Goal: Communication & Community: Share content

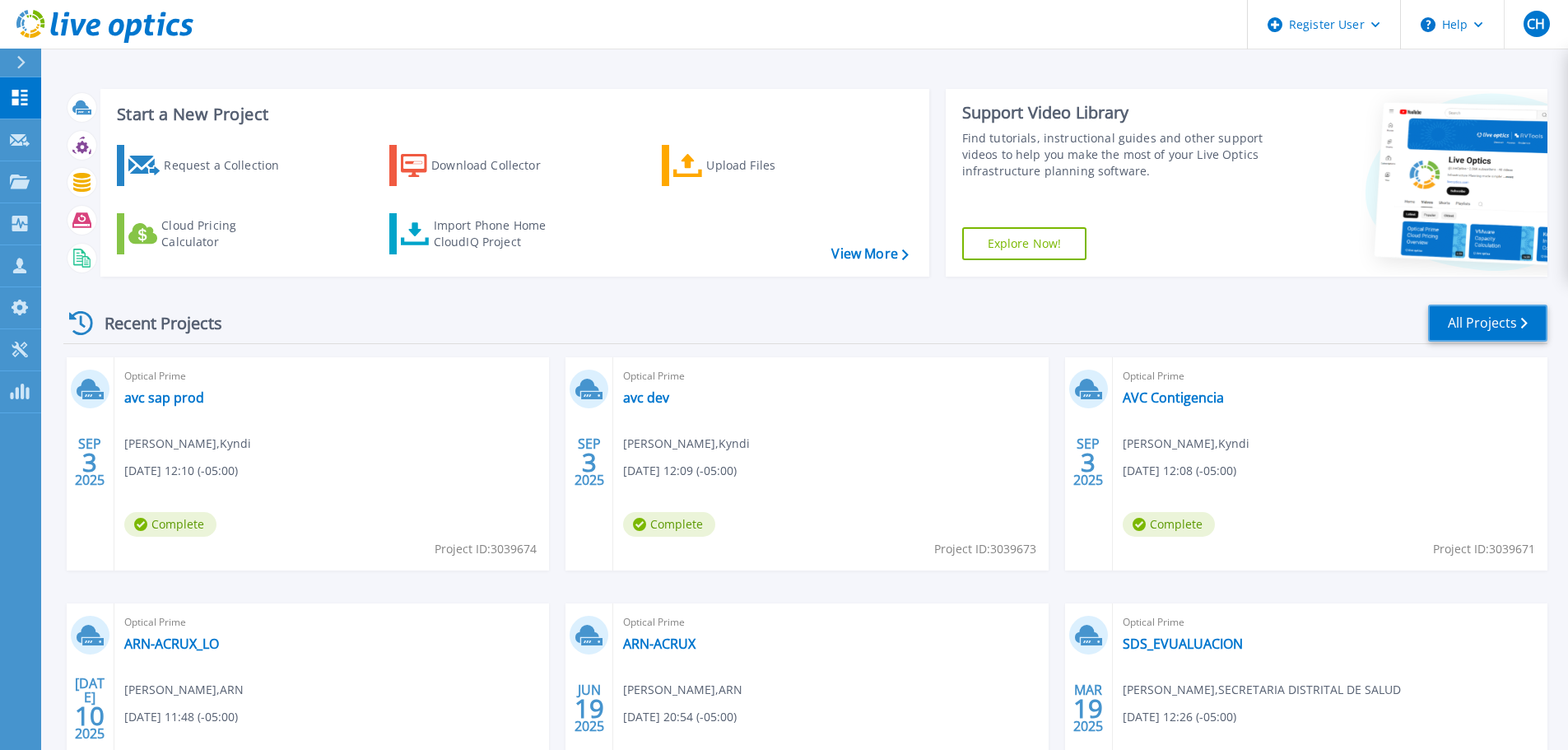
click at [1474, 314] on link "All Projects" at bounding box center [1489, 323] width 120 height 37
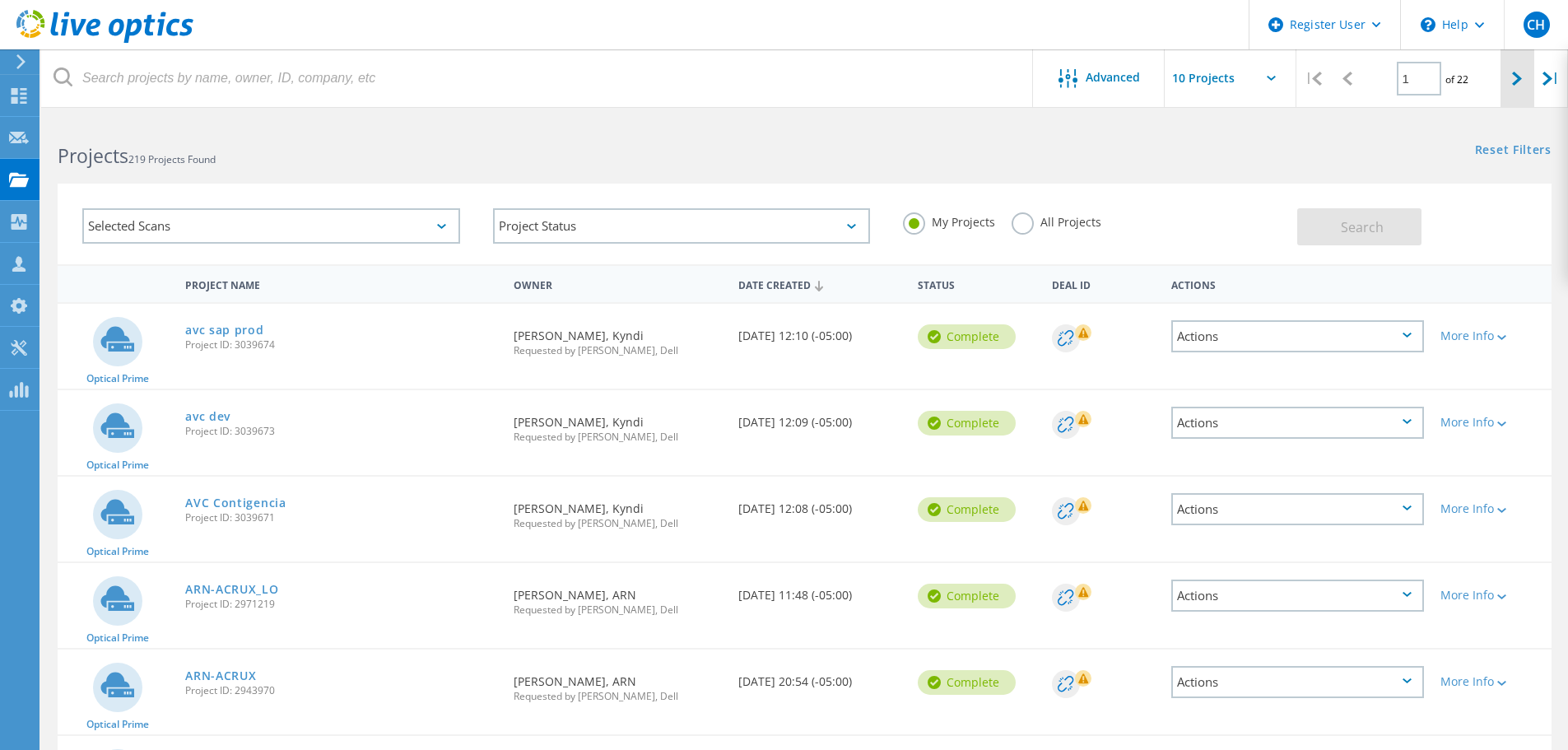
click at [1510, 71] on div at bounding box center [1518, 78] width 33 height 58
type input "2"
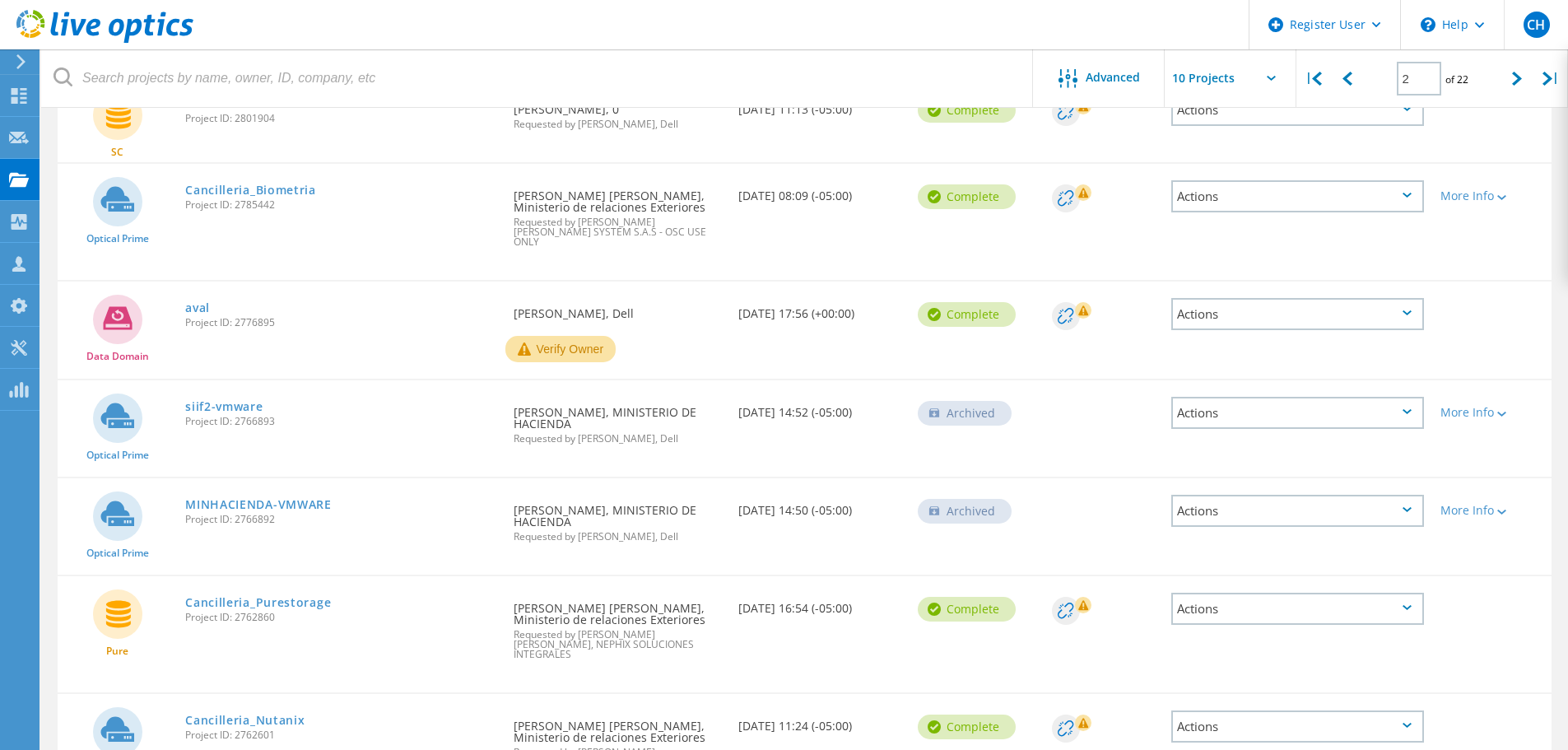
scroll to position [247, 0]
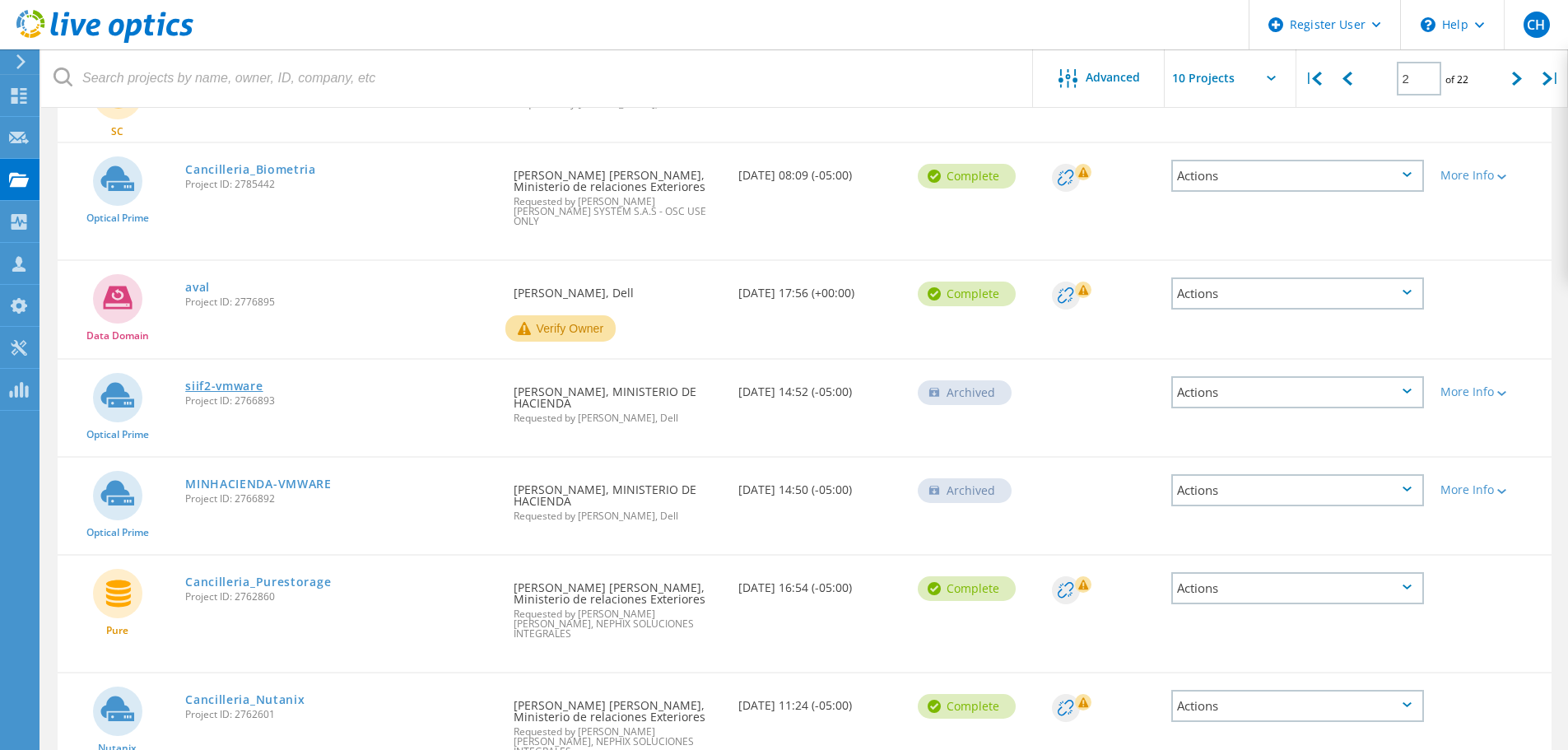
click at [205, 381] on link "siif2-vmware" at bounding box center [224, 386] width 78 height 11
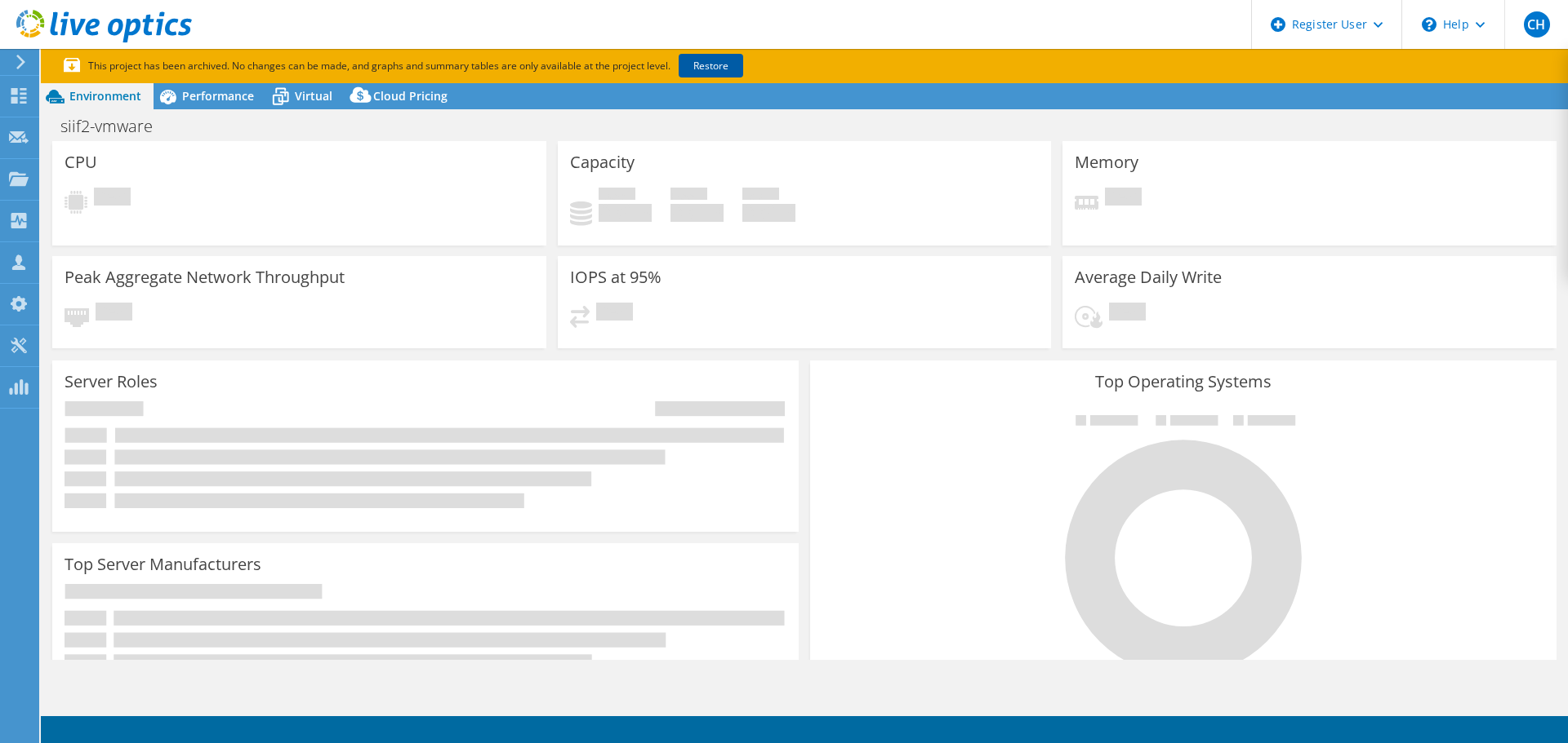
click at [717, 58] on link "Restore" at bounding box center [711, 65] width 65 height 24
select select "USD"
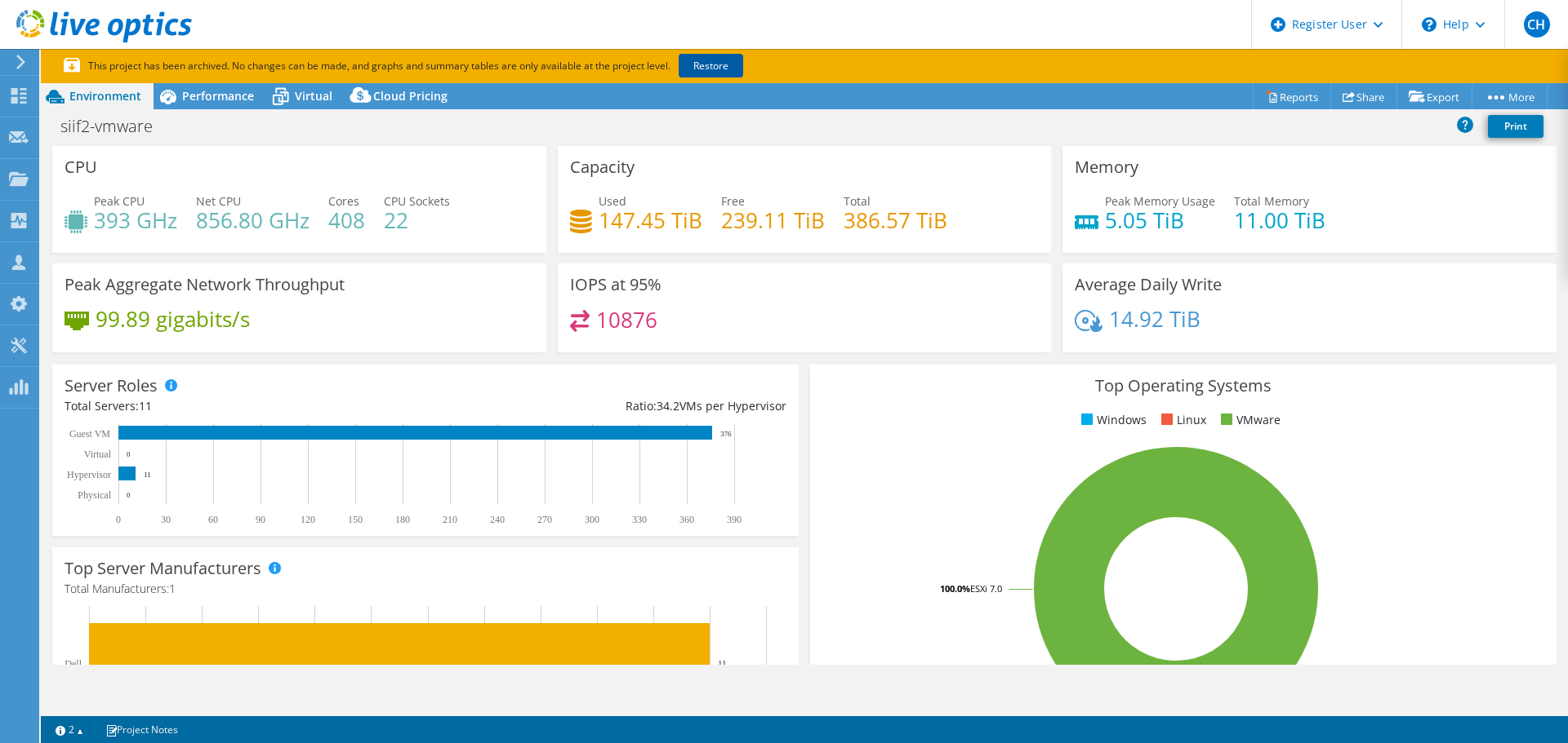
click at [724, 60] on link "Restore" at bounding box center [711, 65] width 65 height 24
click at [465, 153] on div "CPU Peak CPU 393 GHz Net CPU 856.80 GHz Cores 408 CPU Sockets 22" at bounding box center [299, 199] width 494 height 107
click at [190, 96] on span "Performance" at bounding box center [218, 96] width 72 height 16
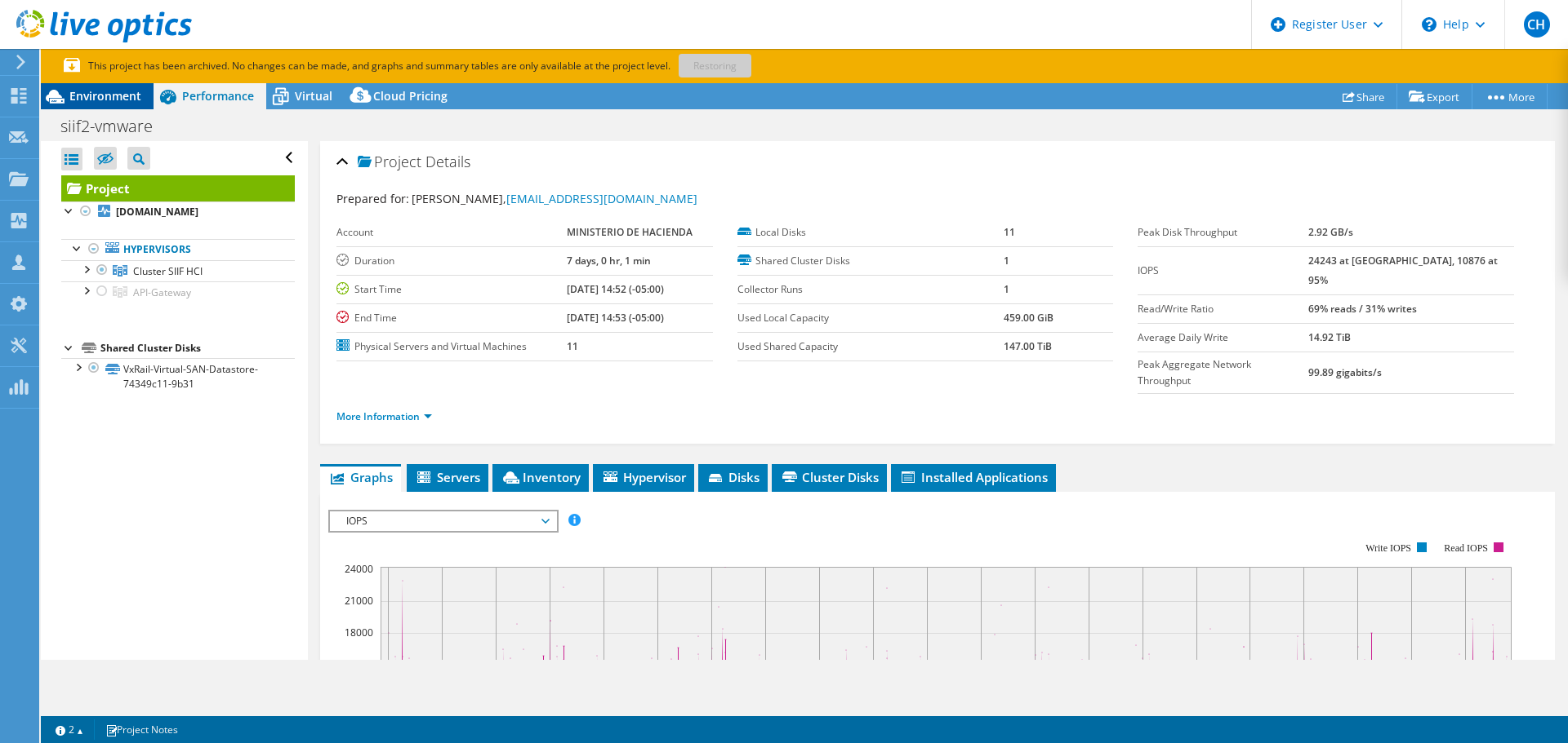
click at [128, 101] on span "Environment" at bounding box center [105, 96] width 72 height 16
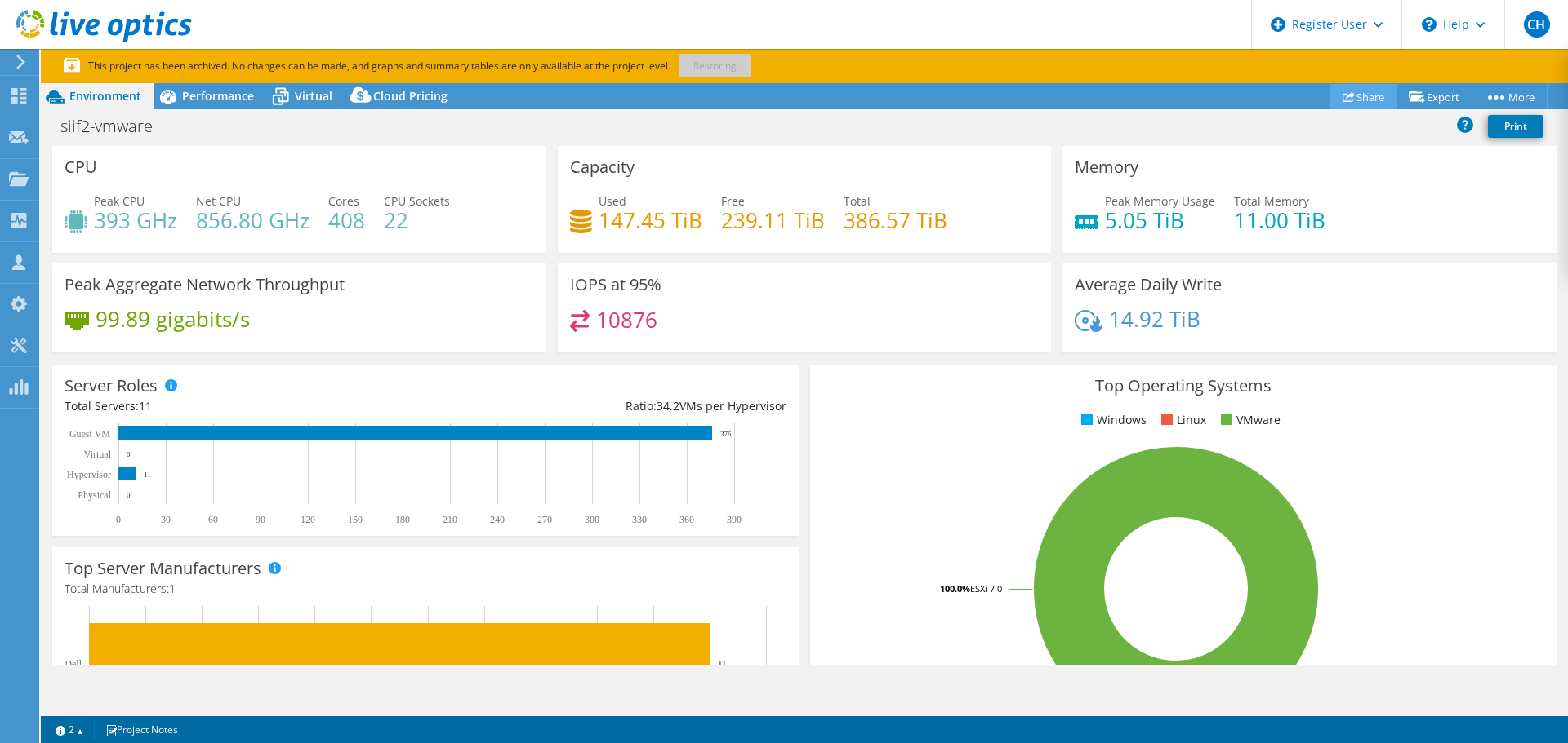
click at [1361, 93] on link "Share" at bounding box center [1364, 96] width 67 height 25
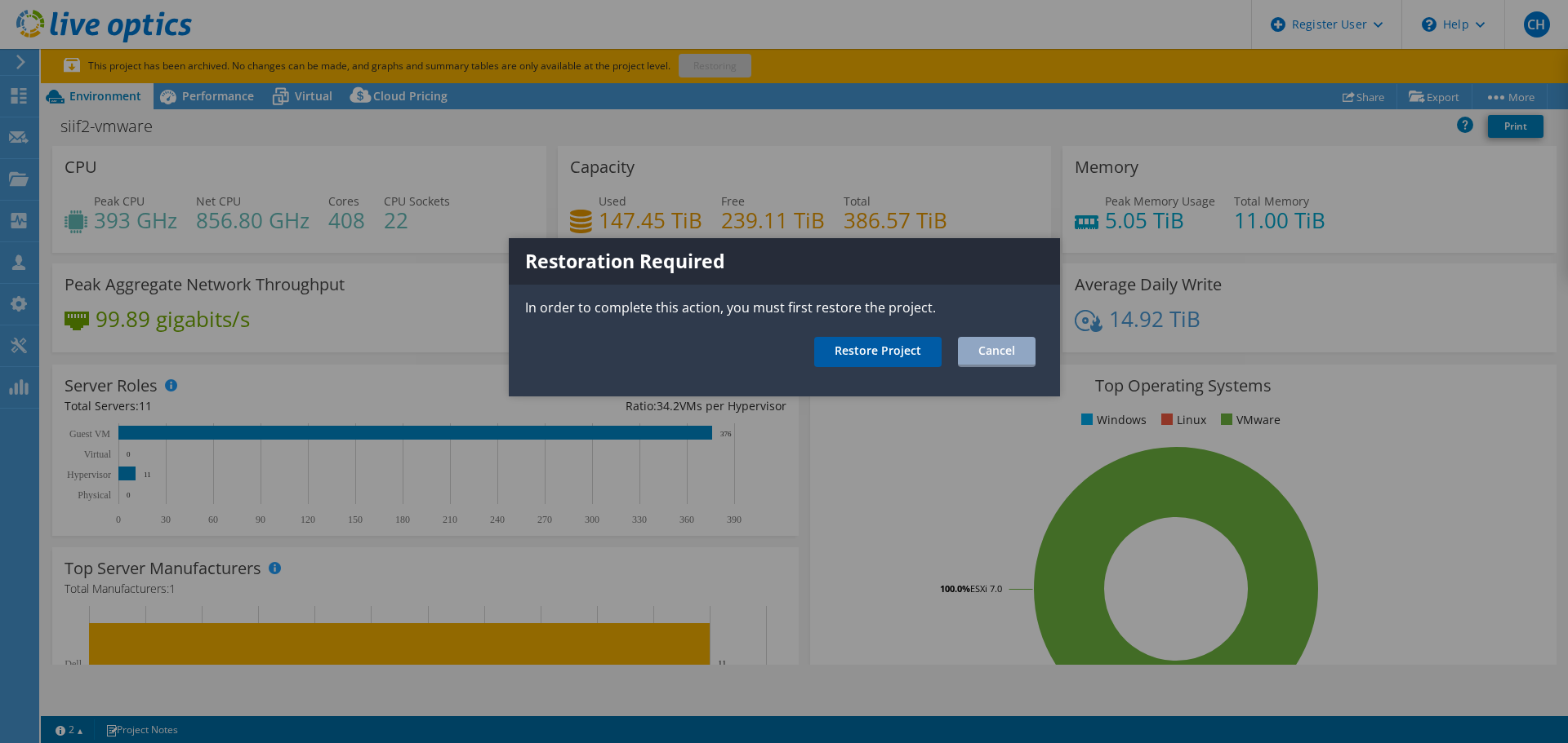
click at [901, 356] on link "Restore Project" at bounding box center [878, 352] width 128 height 31
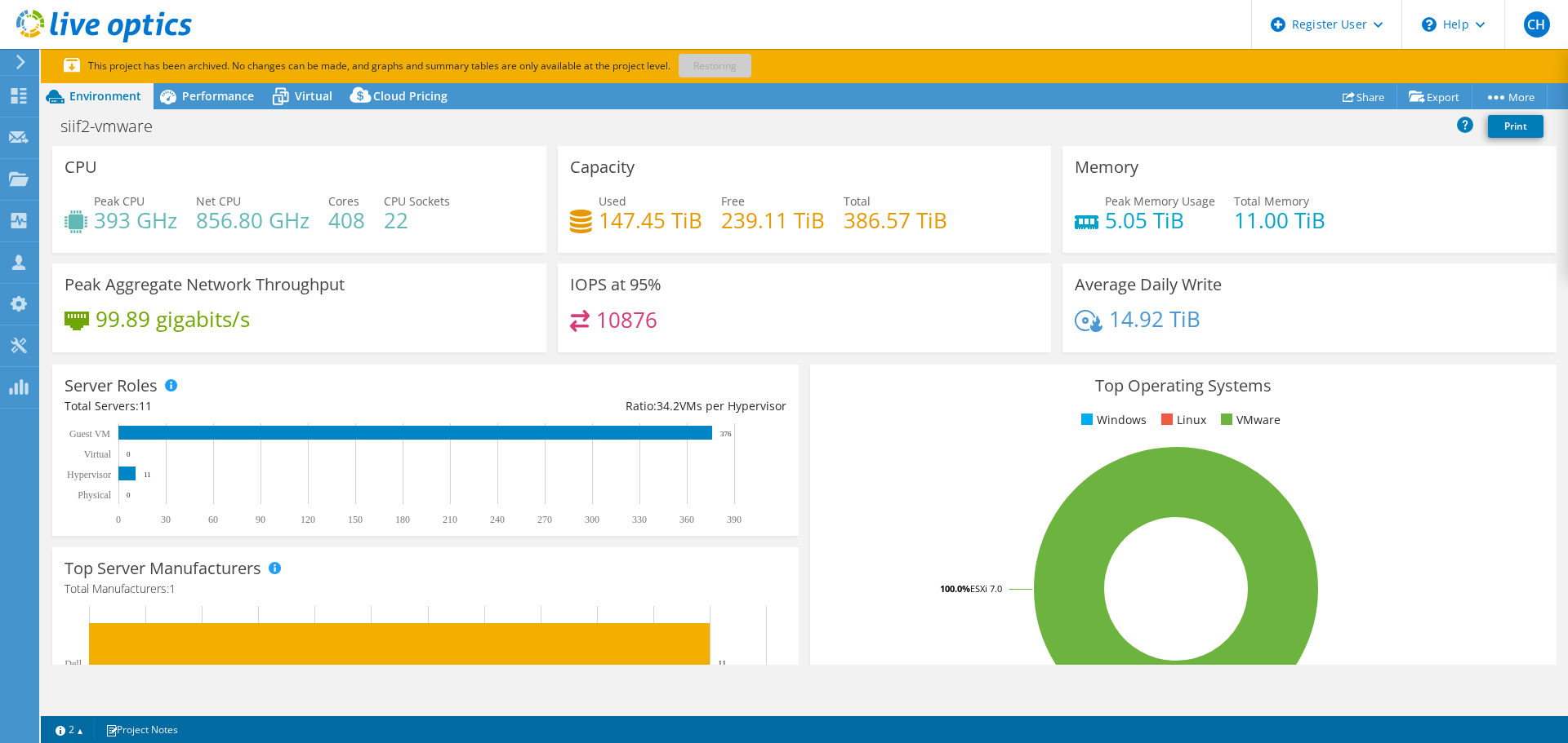
click at [269, 143] on div "siif2-vmware Print" at bounding box center [805, 128] width 1527 height 35
click at [25, 102] on use at bounding box center [19, 96] width 16 height 16
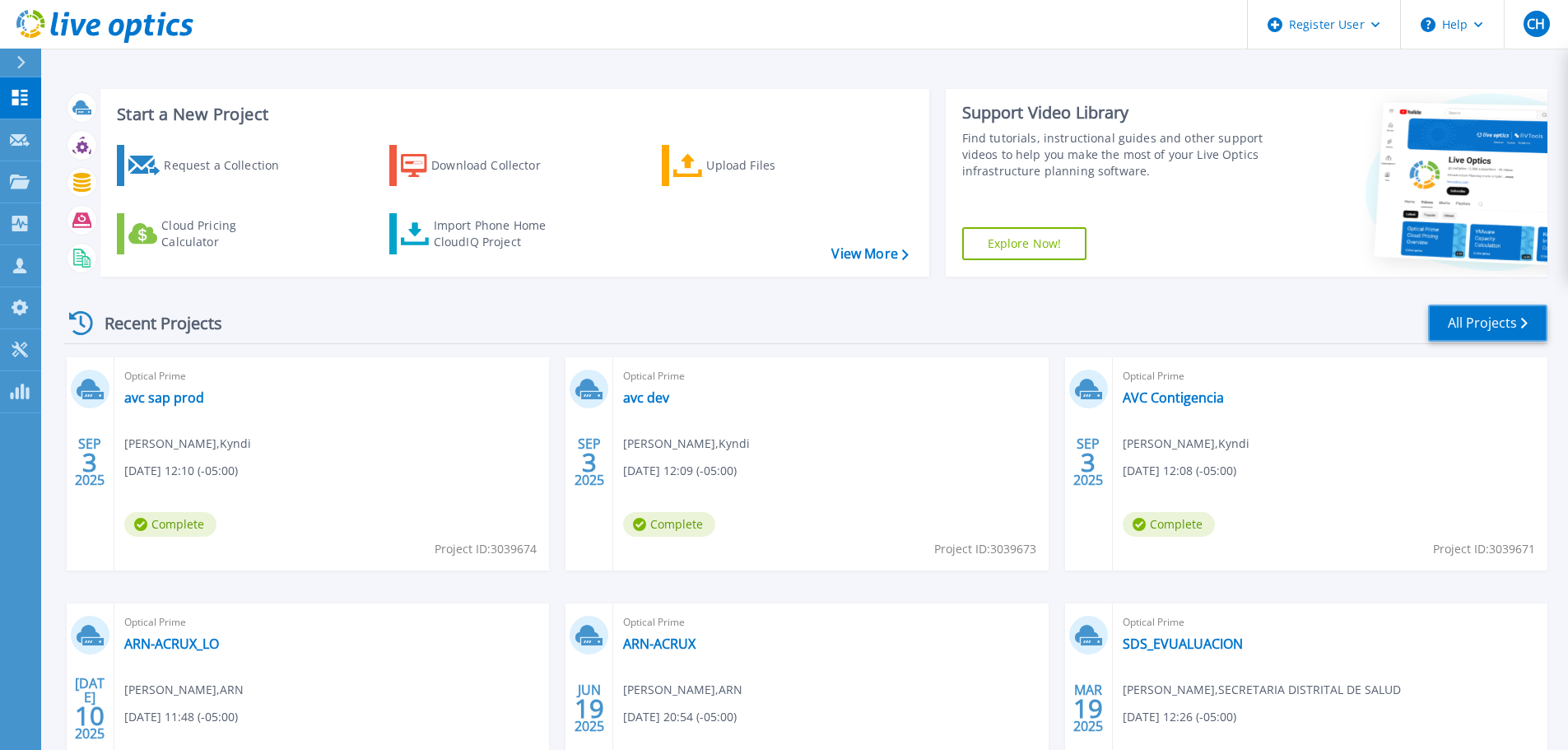
click at [1520, 317] on link "All Projects" at bounding box center [1489, 323] width 120 height 37
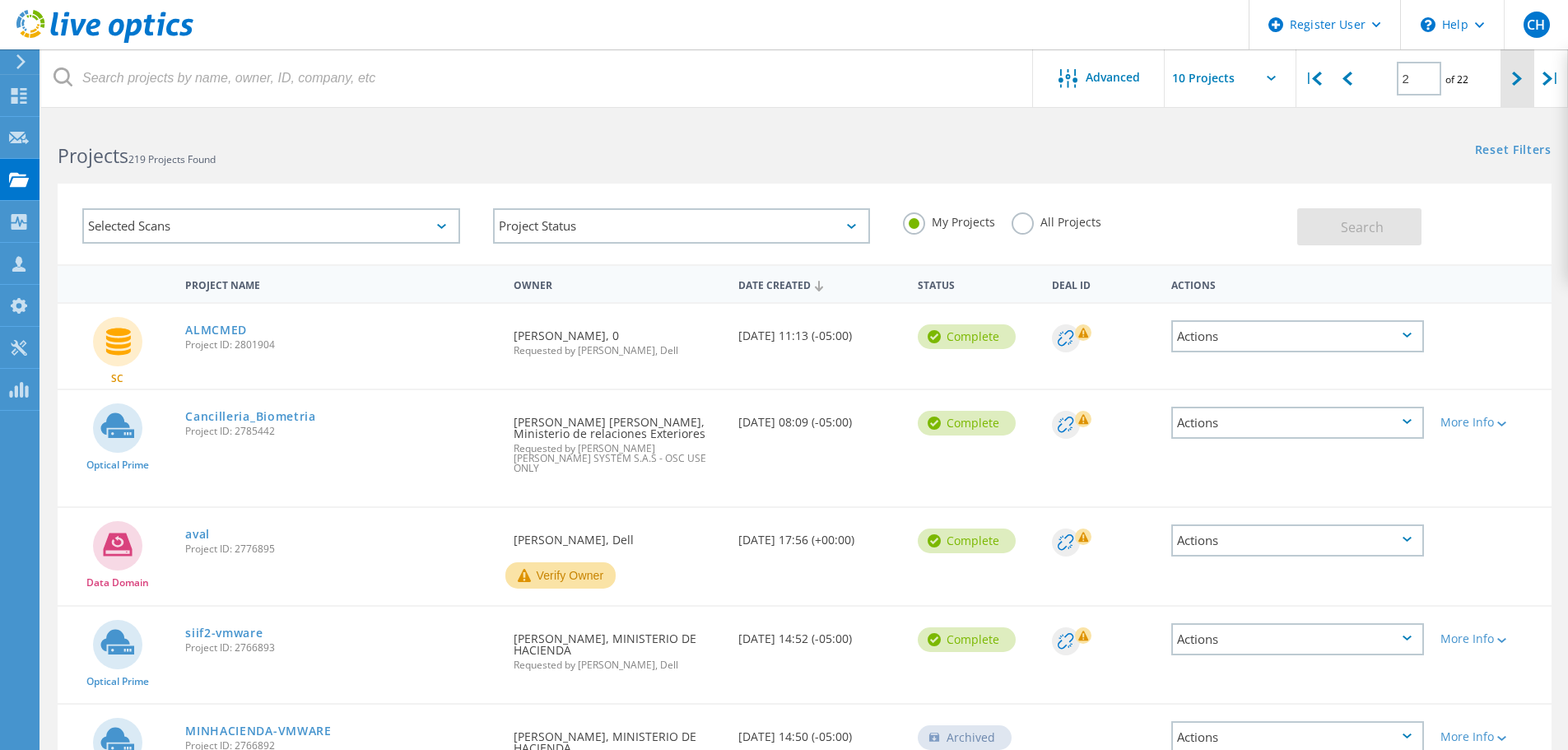
click at [1522, 78] on icon at bounding box center [1517, 78] width 10 height 14
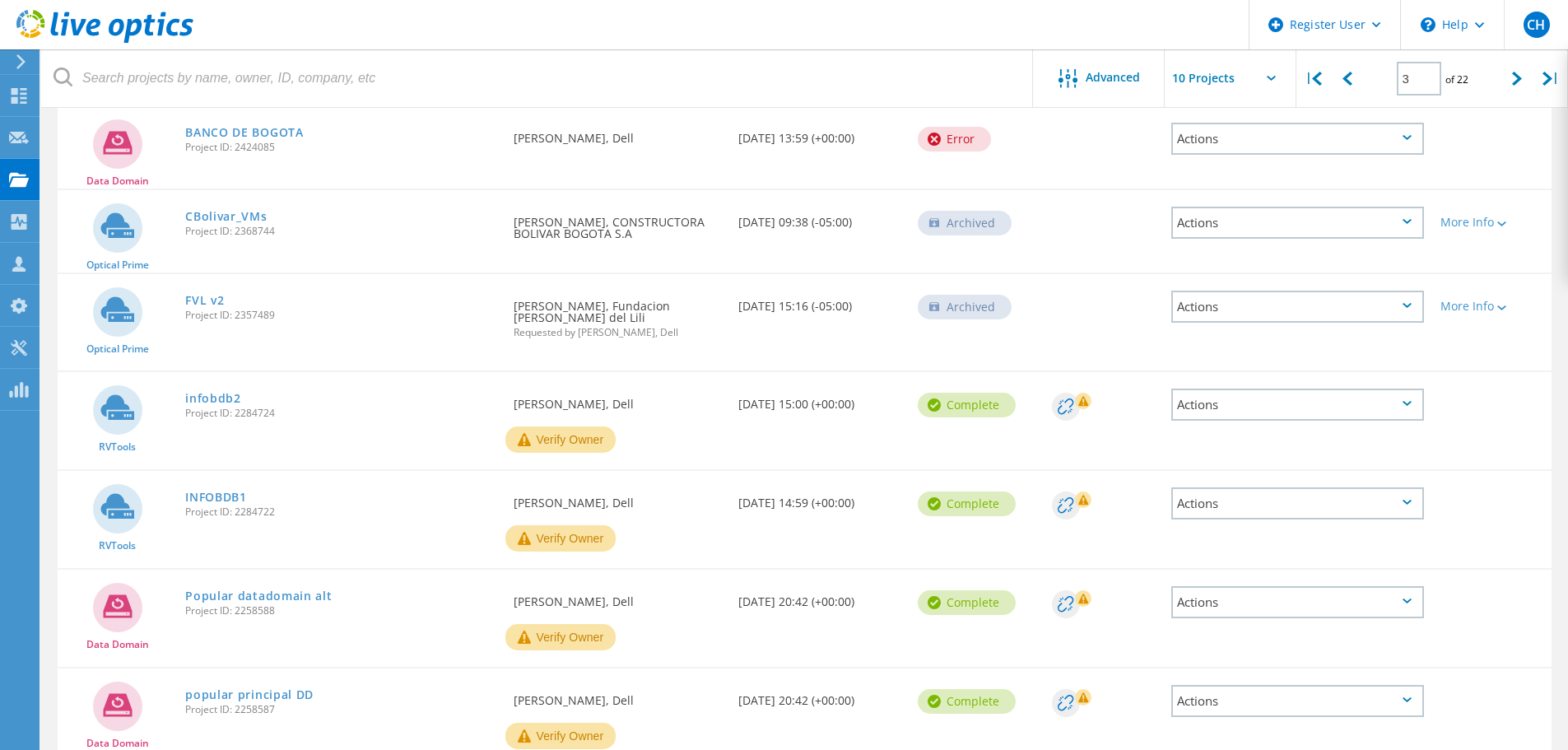
scroll to position [383, 0]
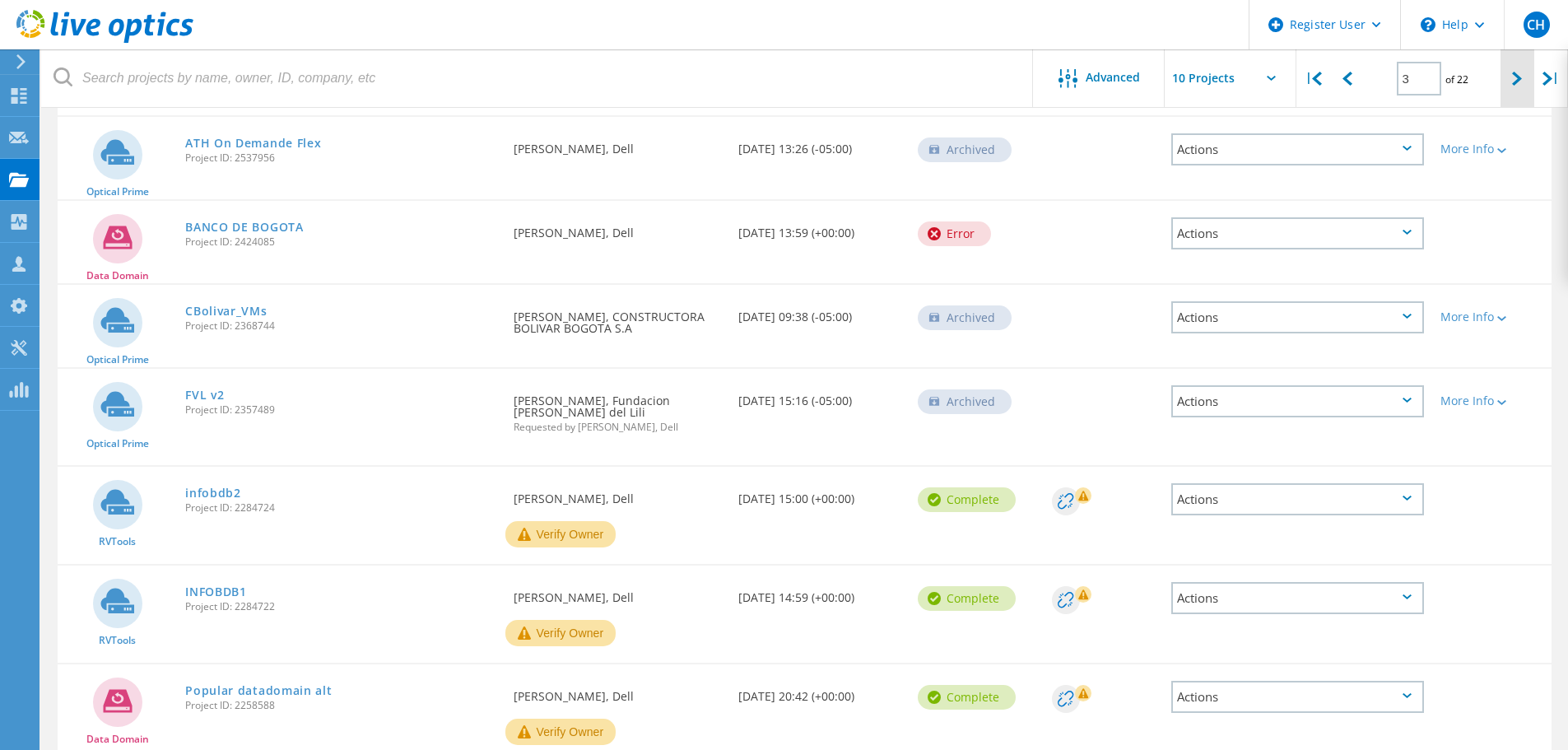
click at [1513, 78] on icon at bounding box center [1517, 78] width 10 height 14
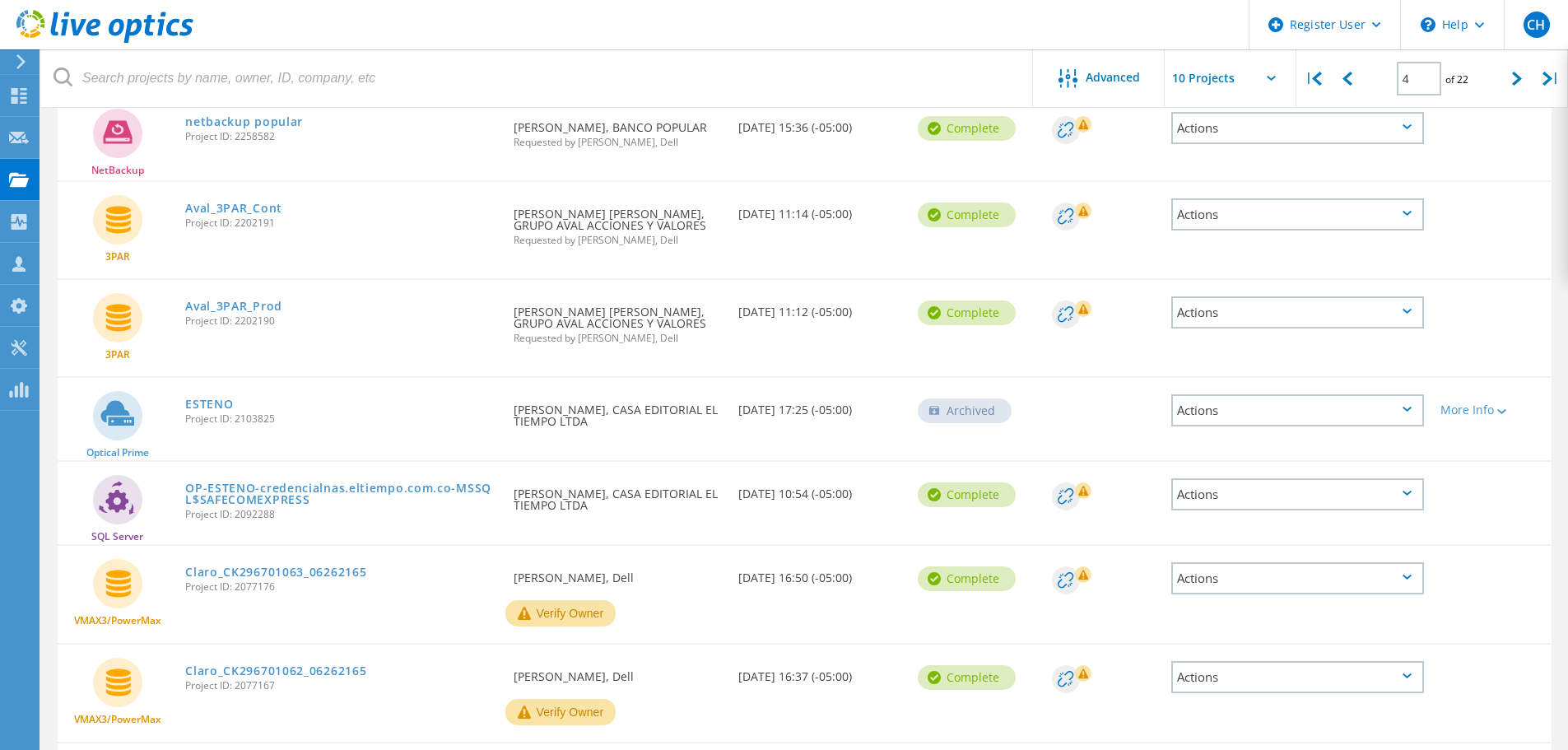
scroll to position [78, 0]
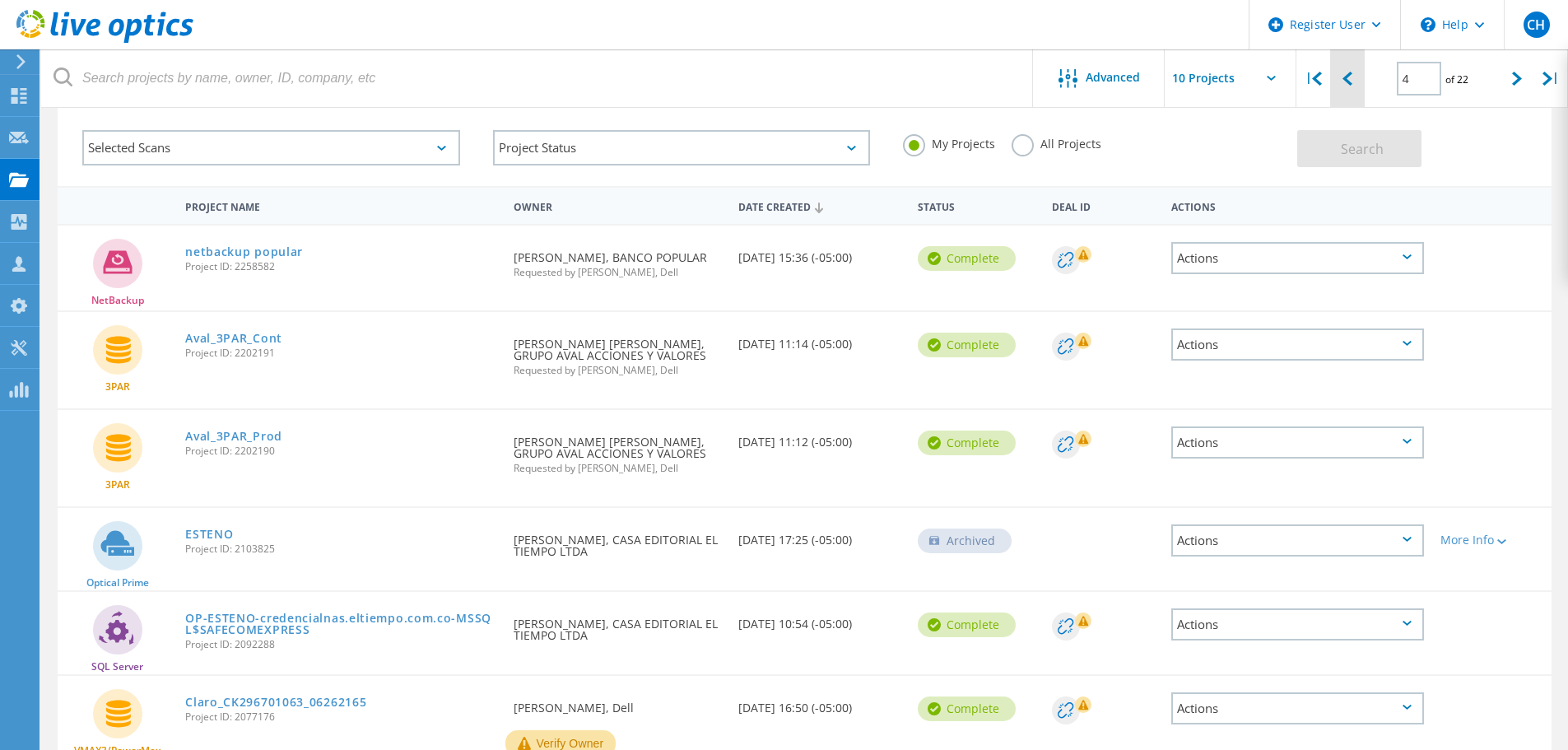
click at [1347, 79] on icon at bounding box center [1347, 78] width 10 height 14
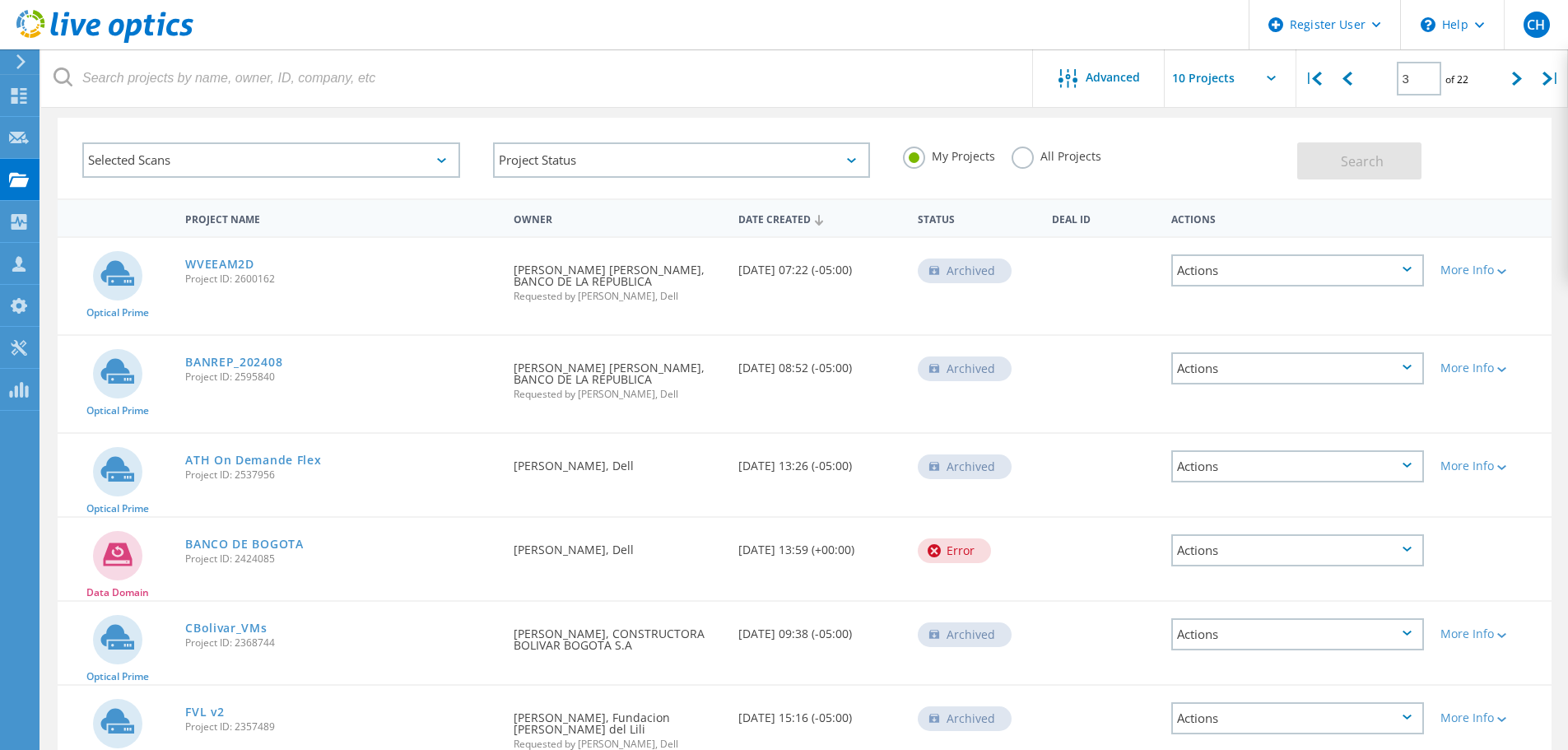
scroll to position [54, 0]
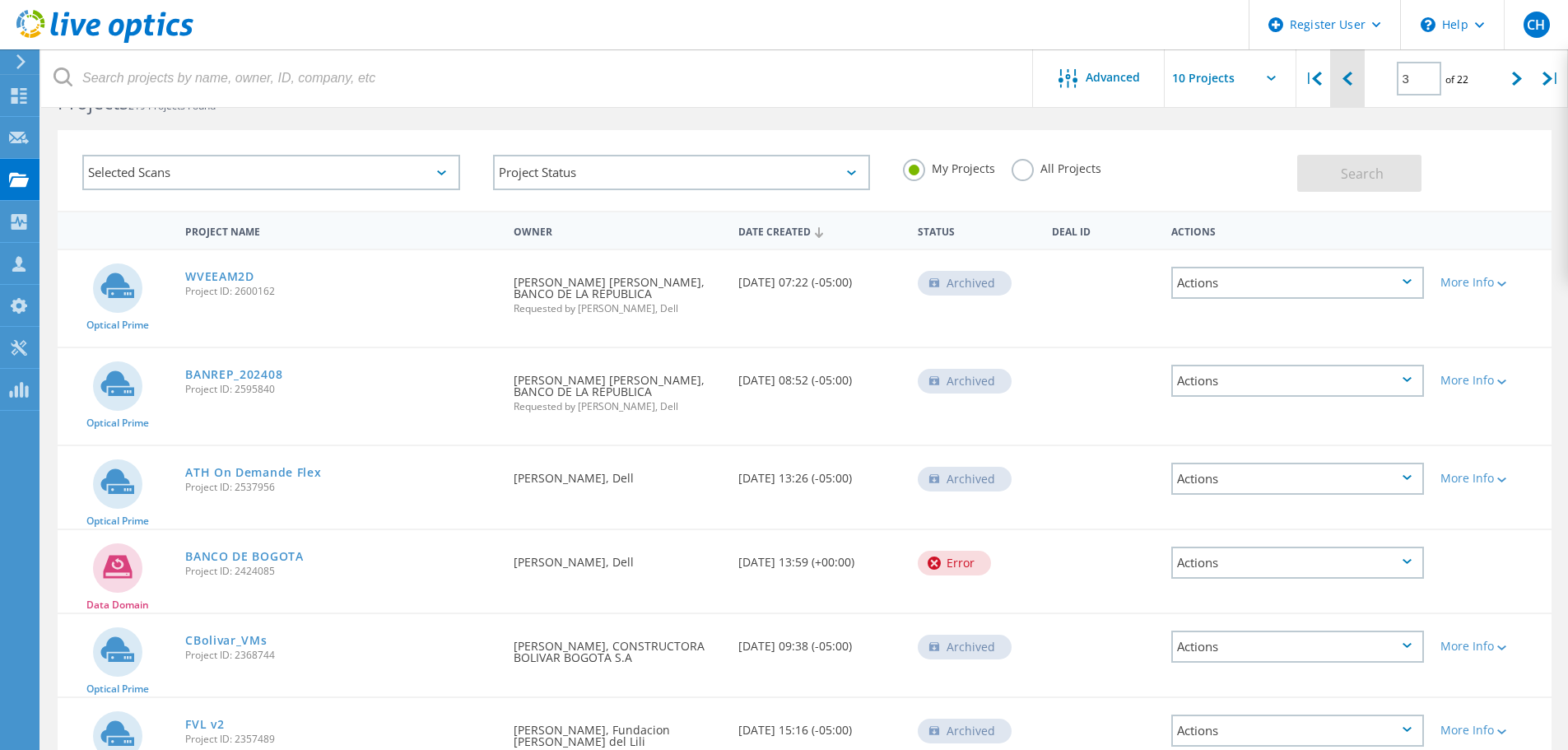
click at [1351, 74] on icon at bounding box center [1347, 78] width 10 height 14
type input "2"
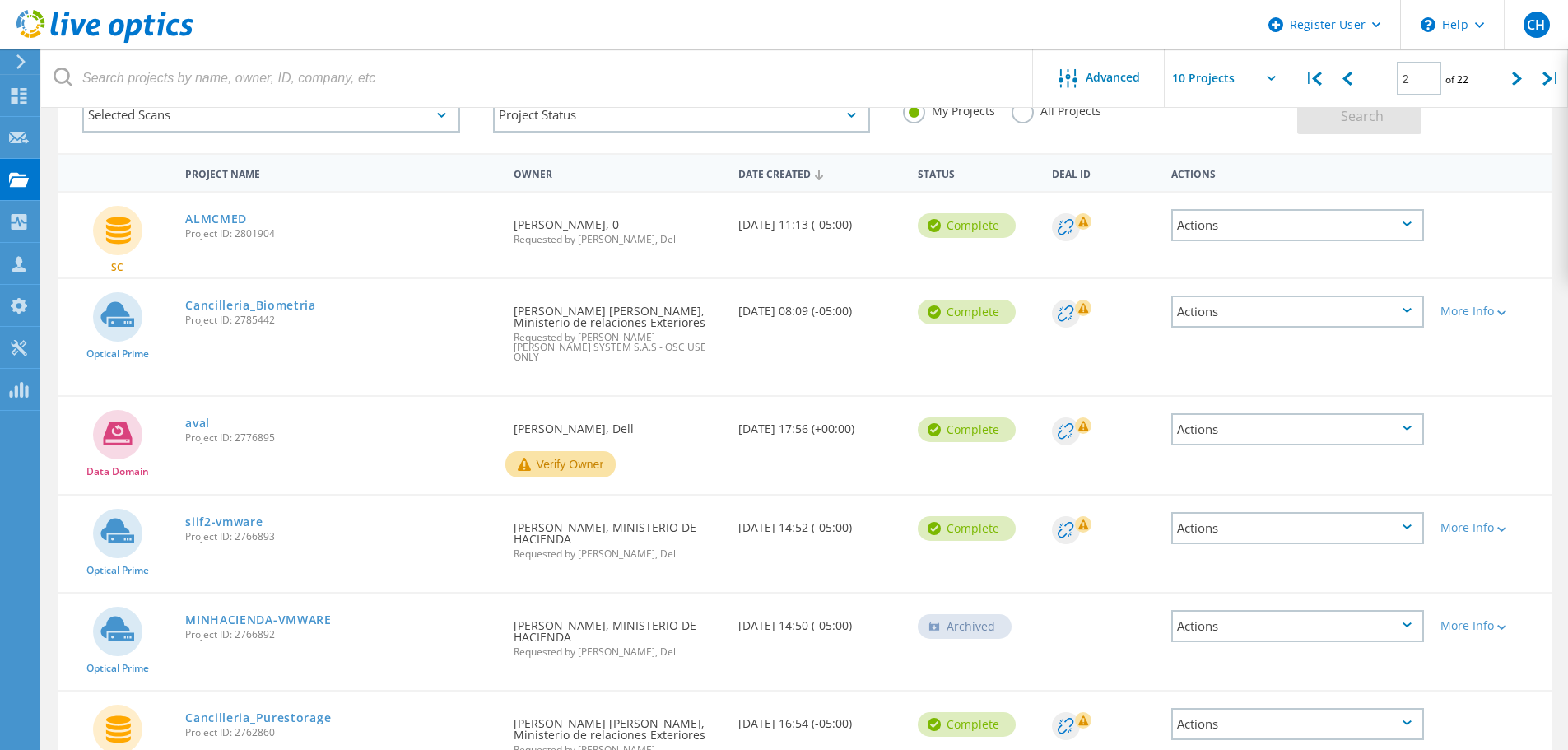
scroll to position [136, 0]
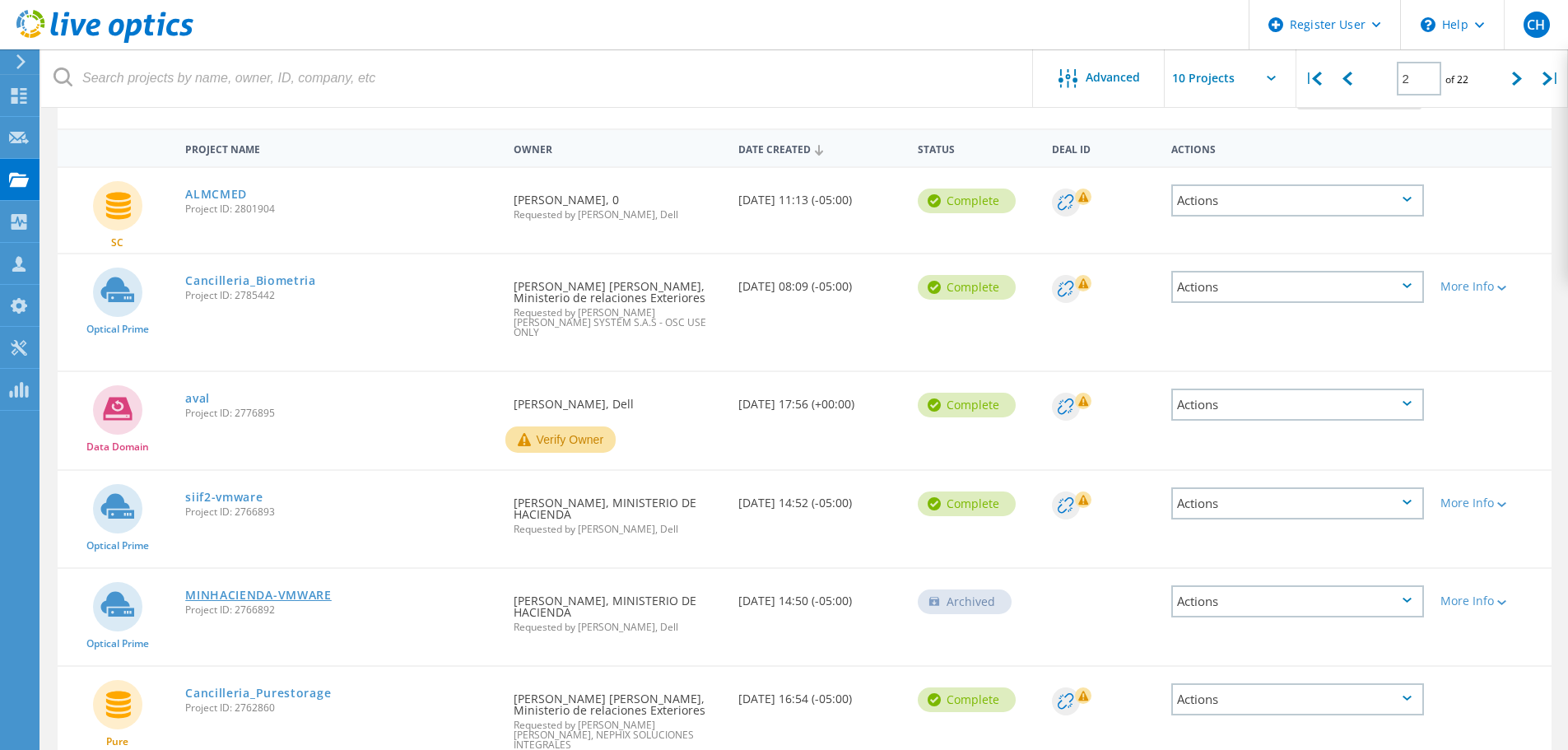
click at [233, 590] on link "MINHACIENDA-VMWARE" at bounding box center [258, 595] width 146 height 11
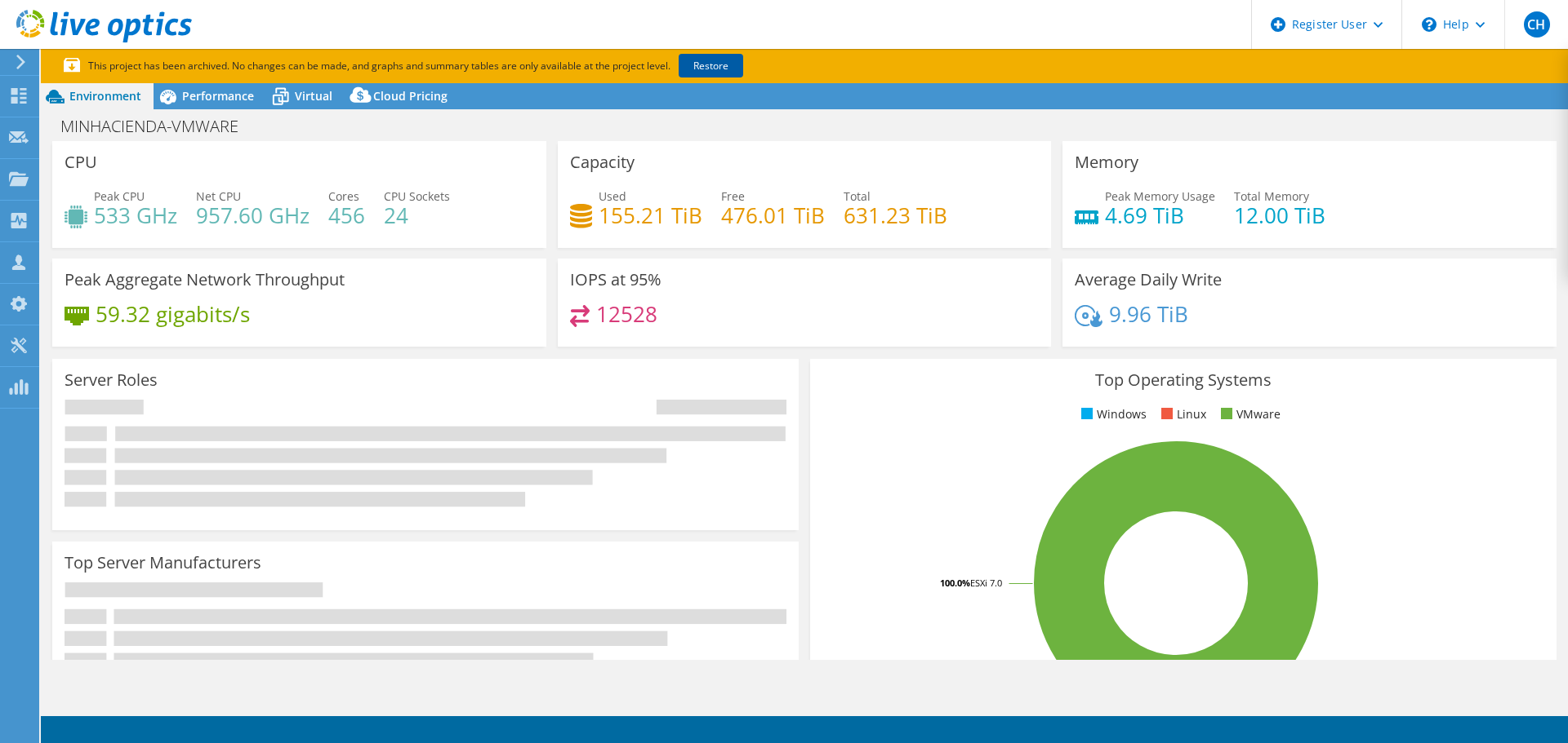
click at [727, 62] on link "Restore" at bounding box center [711, 65] width 65 height 24
select select "USWest"
select select "USD"
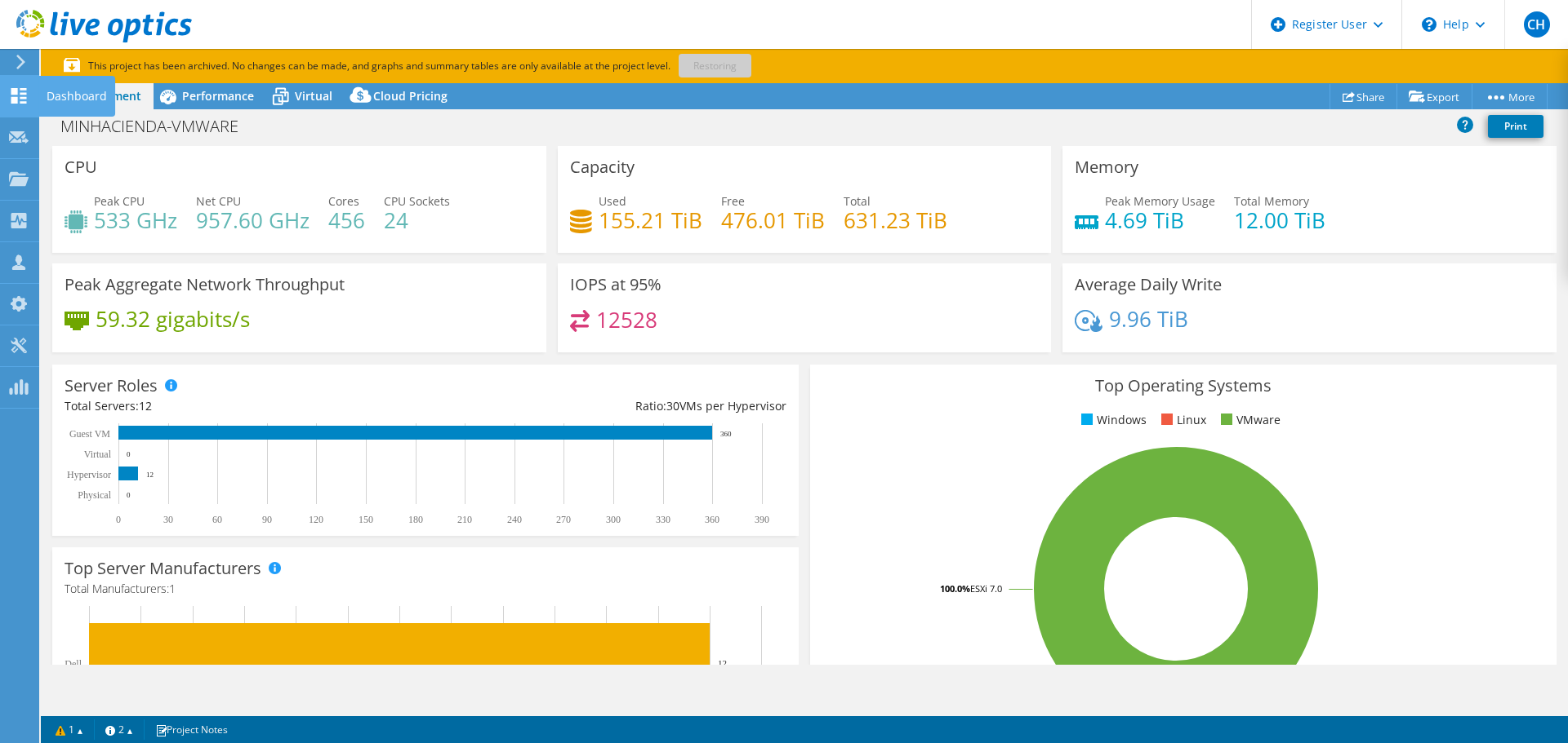
click at [26, 100] on icon at bounding box center [18, 96] width 19 height 16
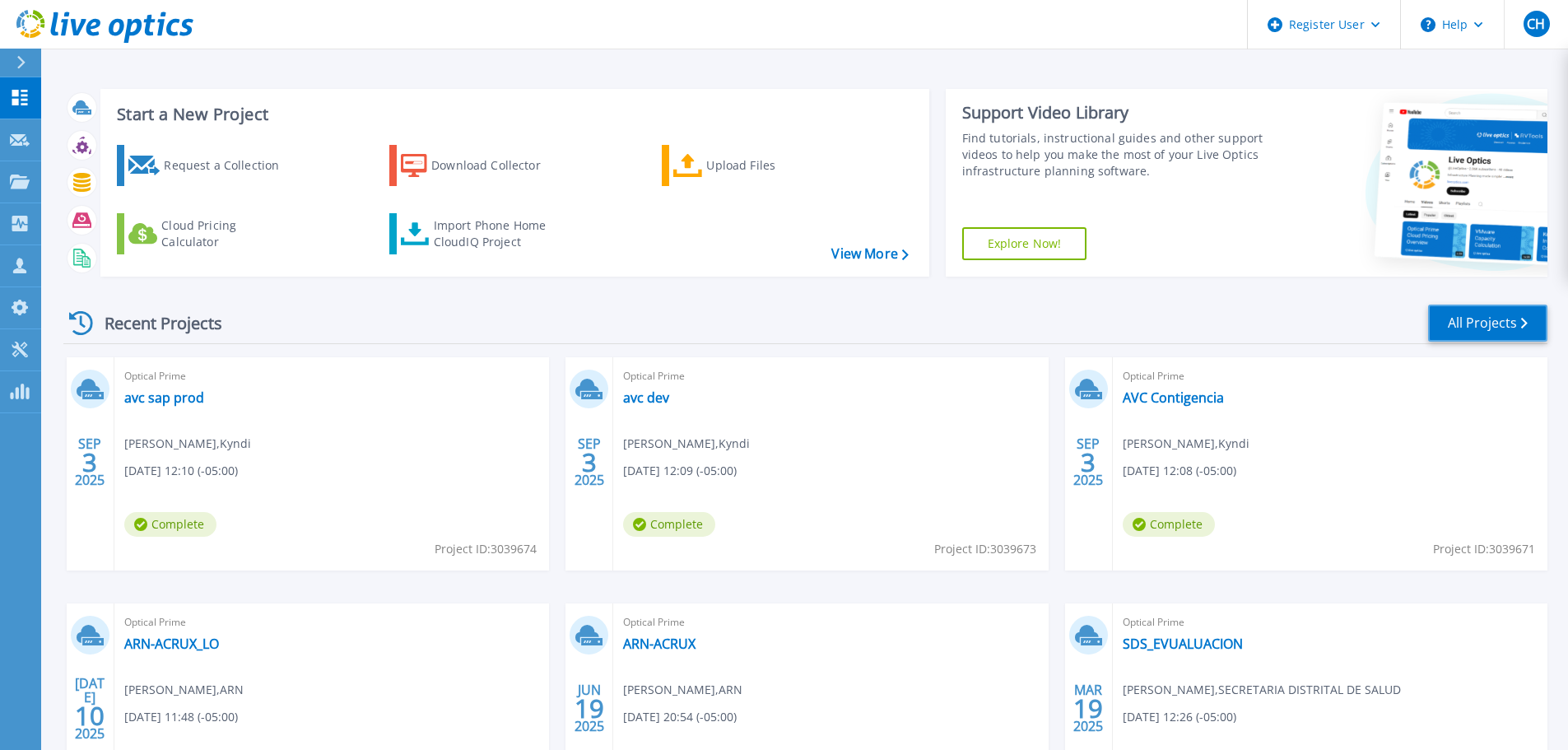
click at [1482, 330] on link "All Projects" at bounding box center [1489, 323] width 120 height 37
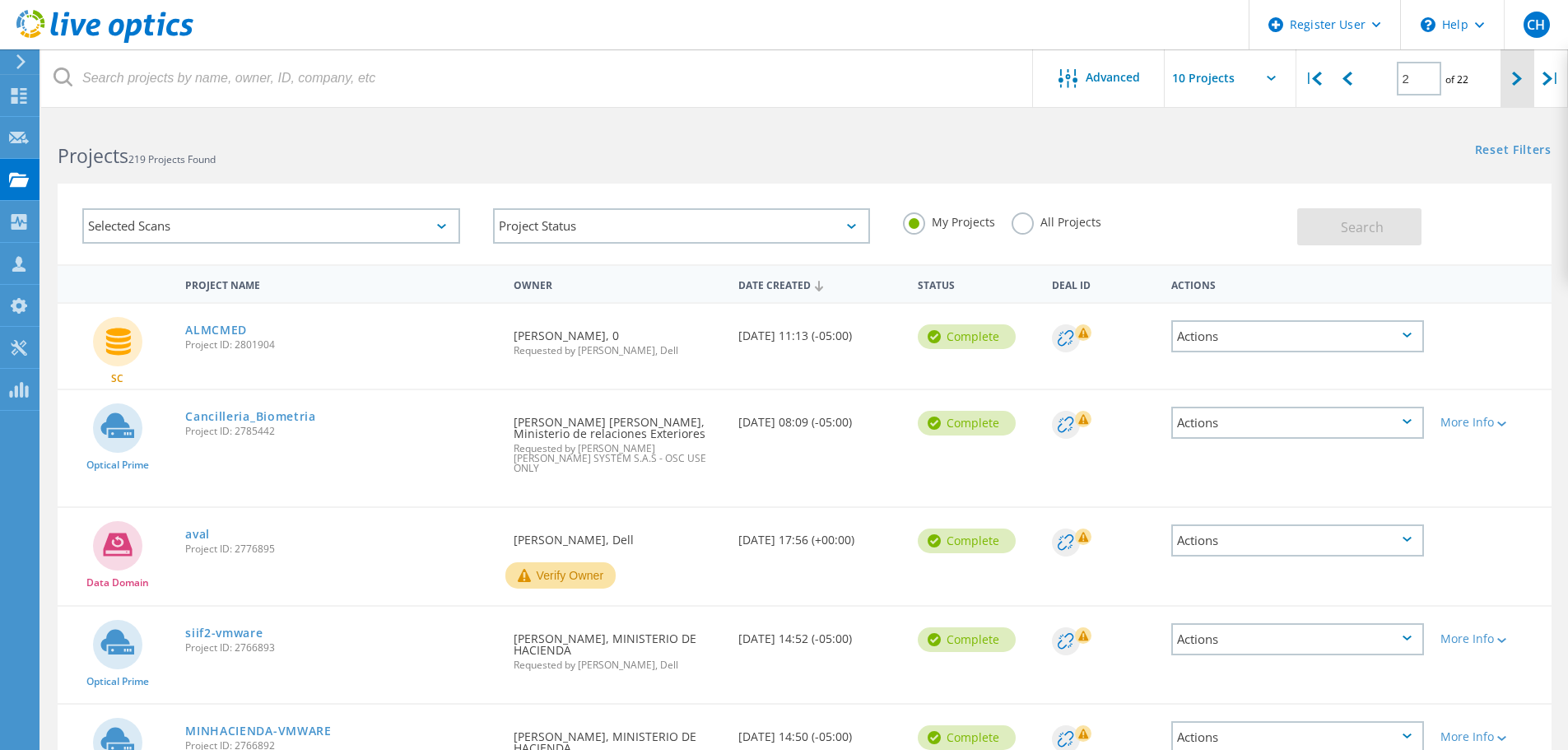
click at [1511, 83] on div at bounding box center [1518, 78] width 33 height 58
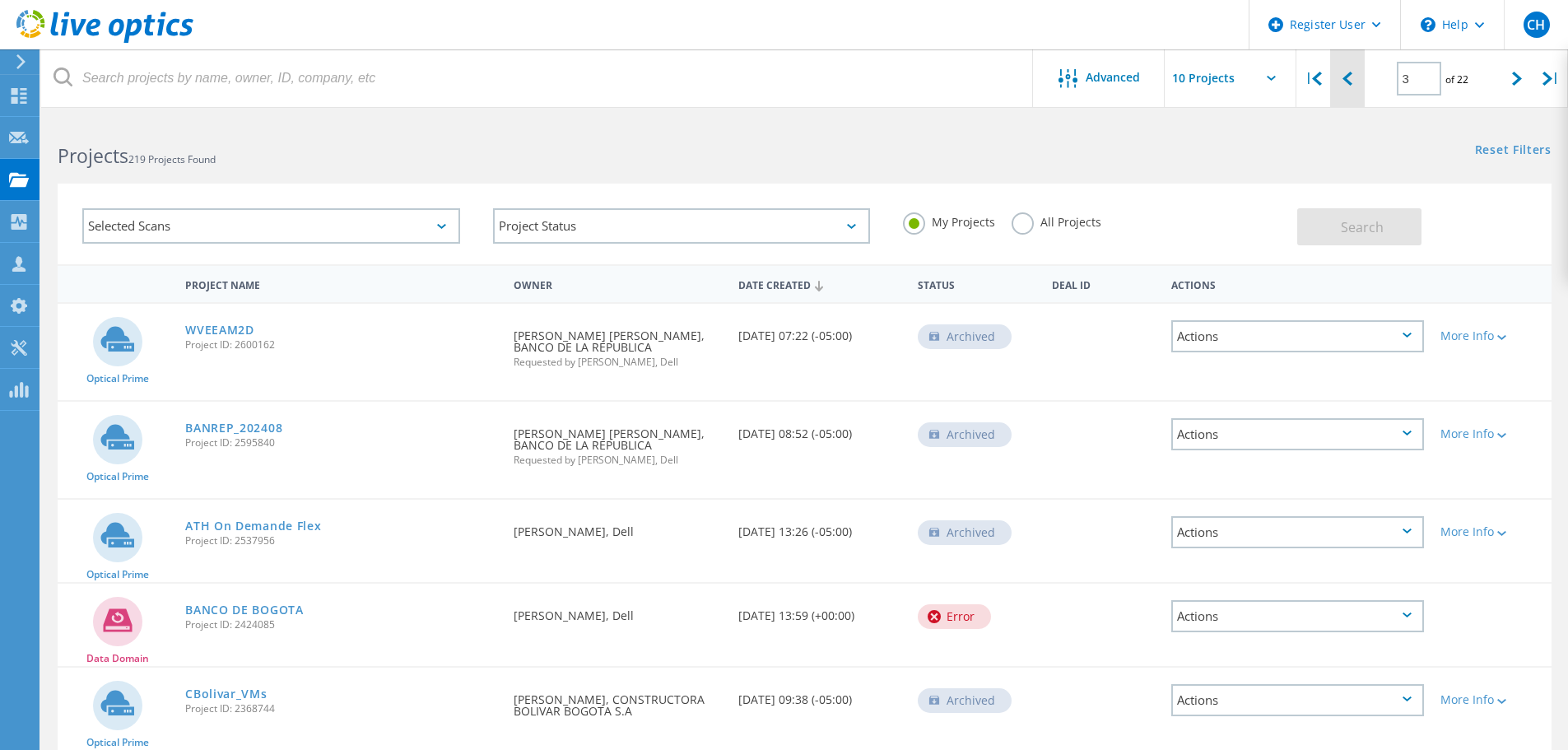
click at [1353, 80] on div at bounding box center [1347, 78] width 33 height 58
type input "2"
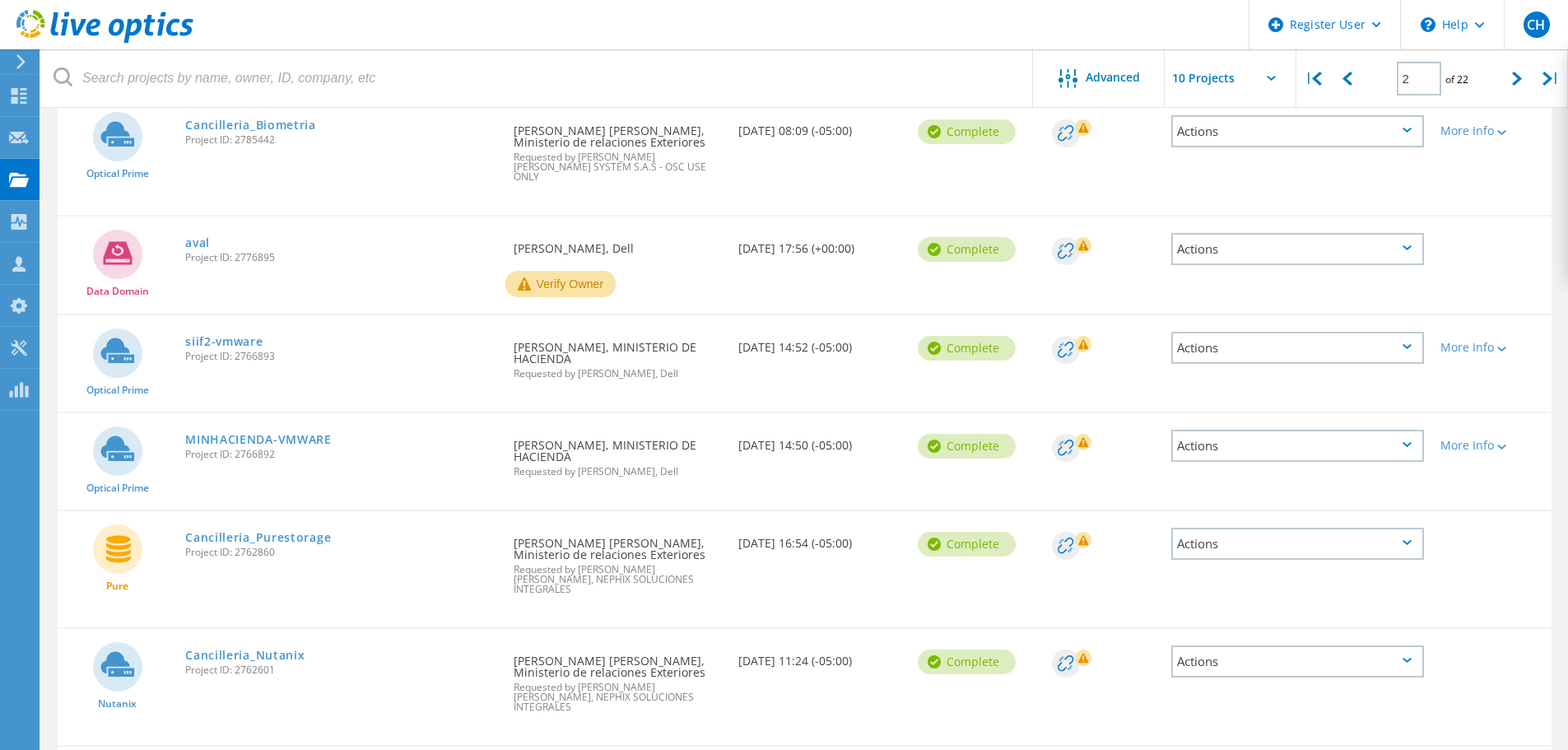
scroll to position [330, 0]
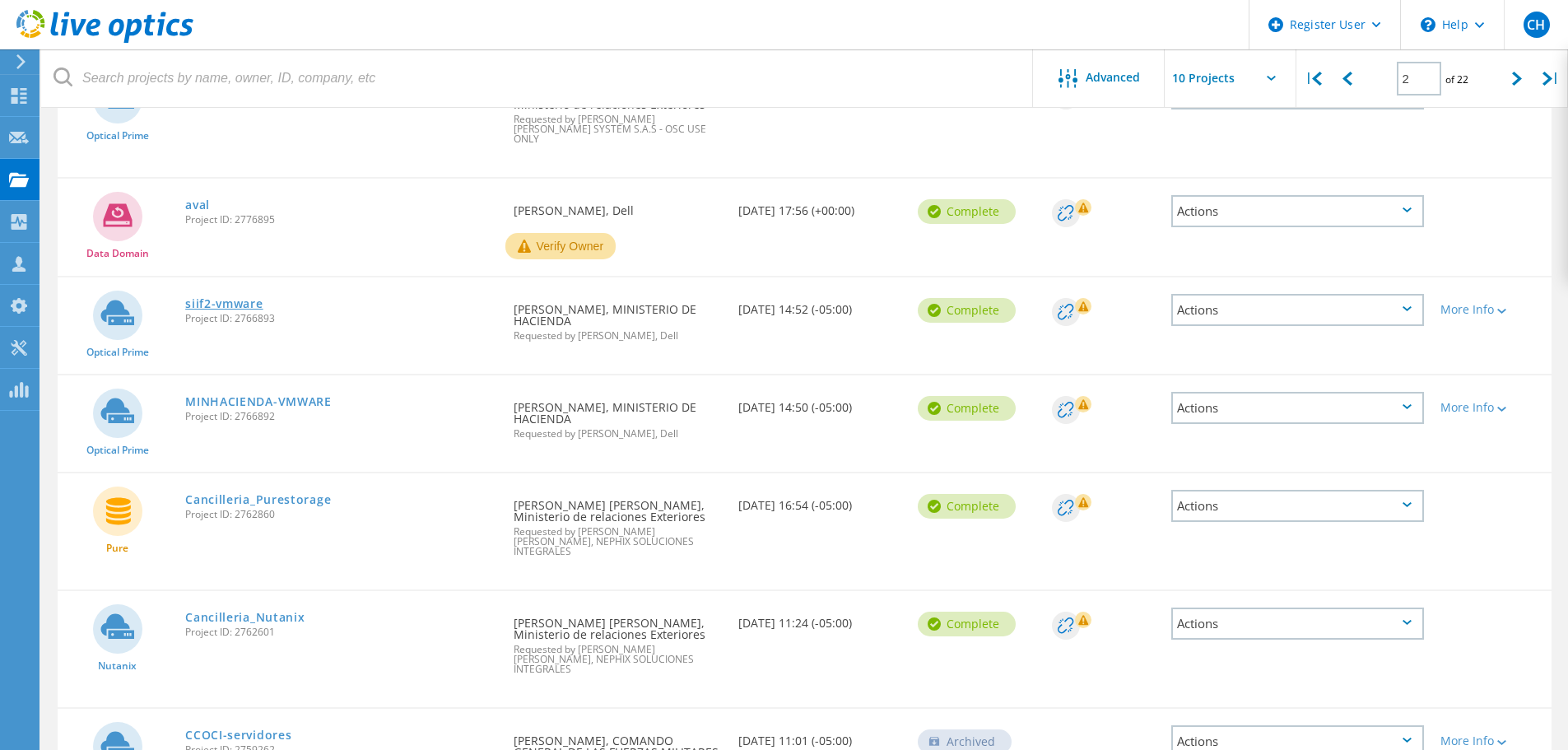
click at [248, 298] on link "siif2-vmware" at bounding box center [224, 303] width 78 height 11
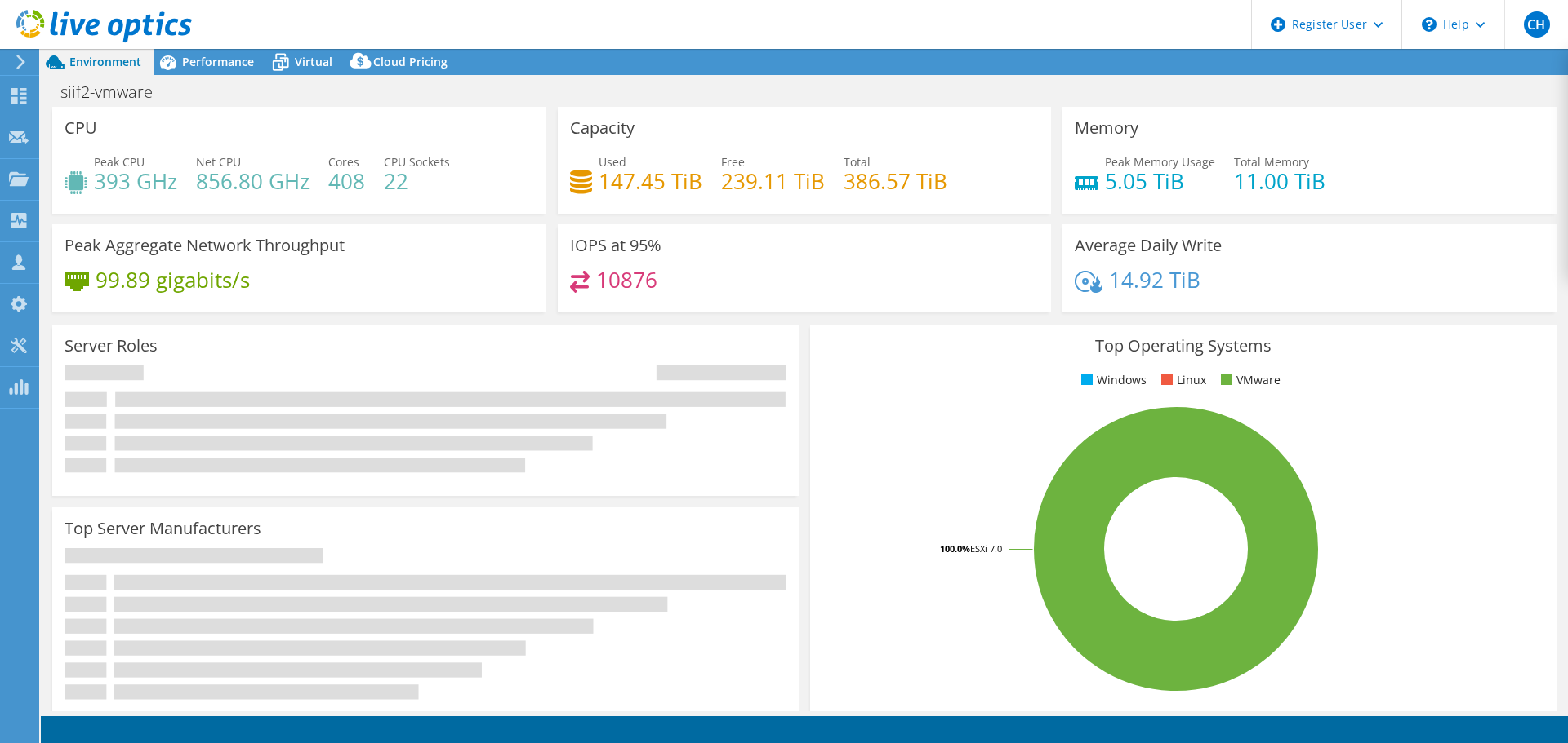
select select "USD"
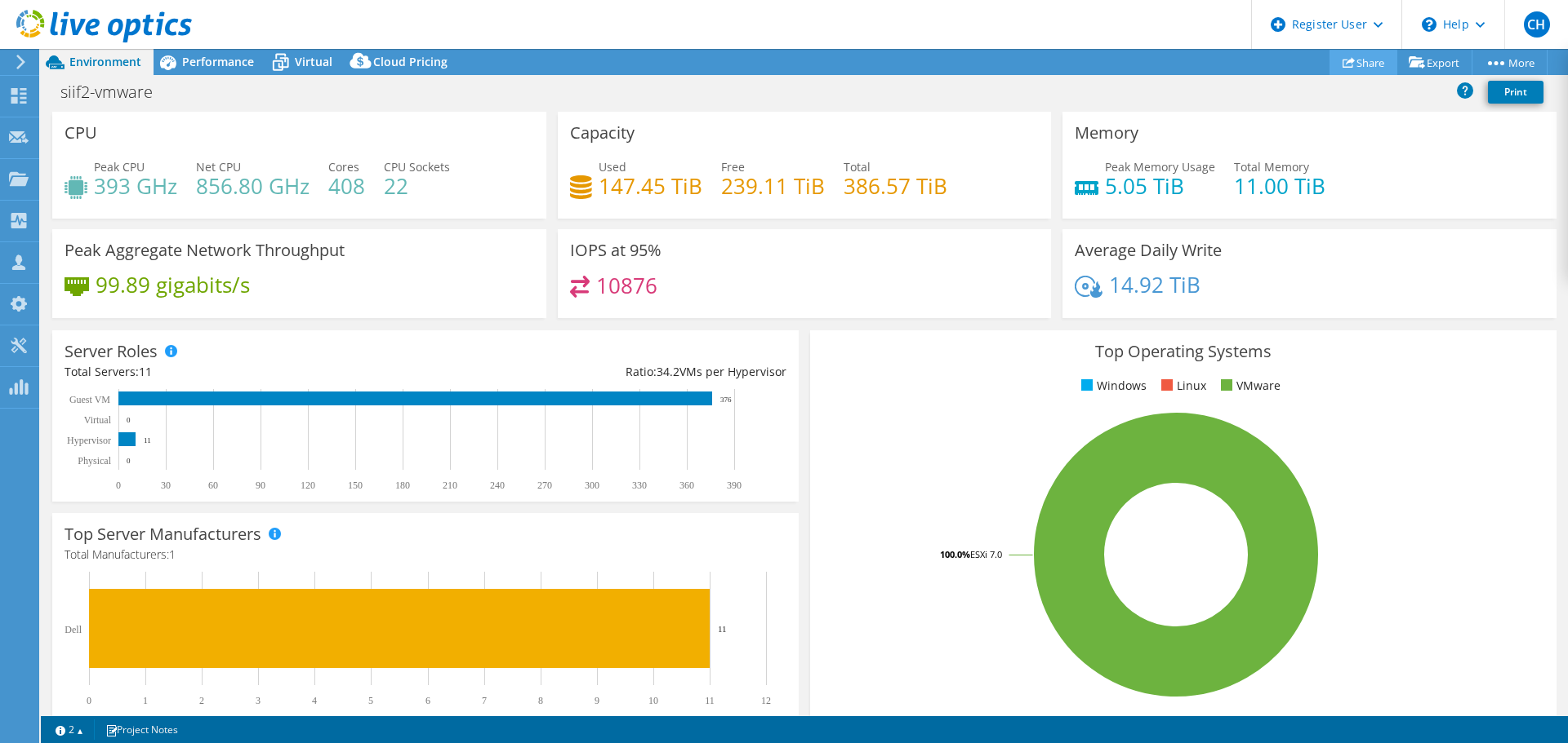
click at [1365, 62] on link "Share" at bounding box center [1364, 62] width 68 height 25
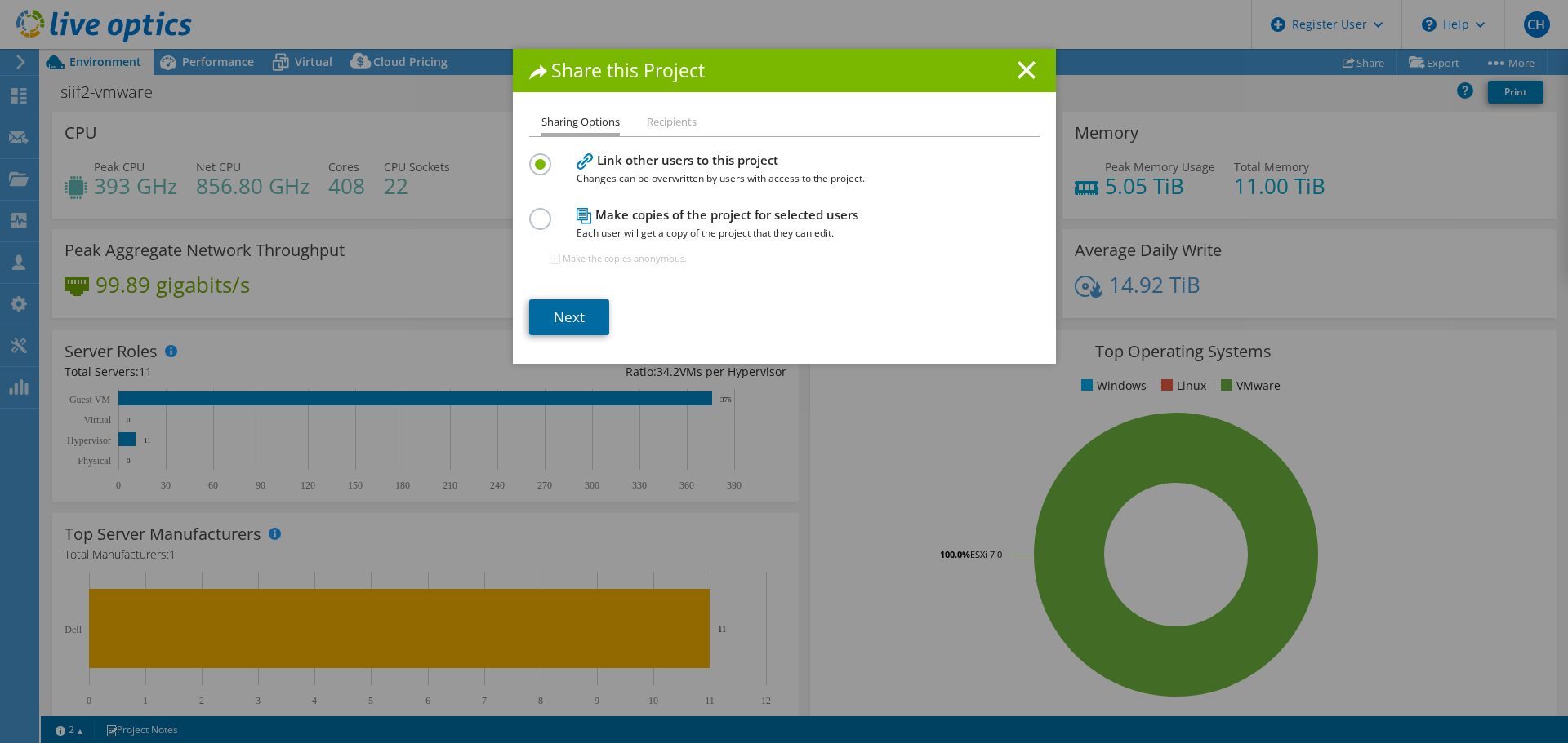
click at [556, 311] on link "Next" at bounding box center [570, 317] width 80 height 36
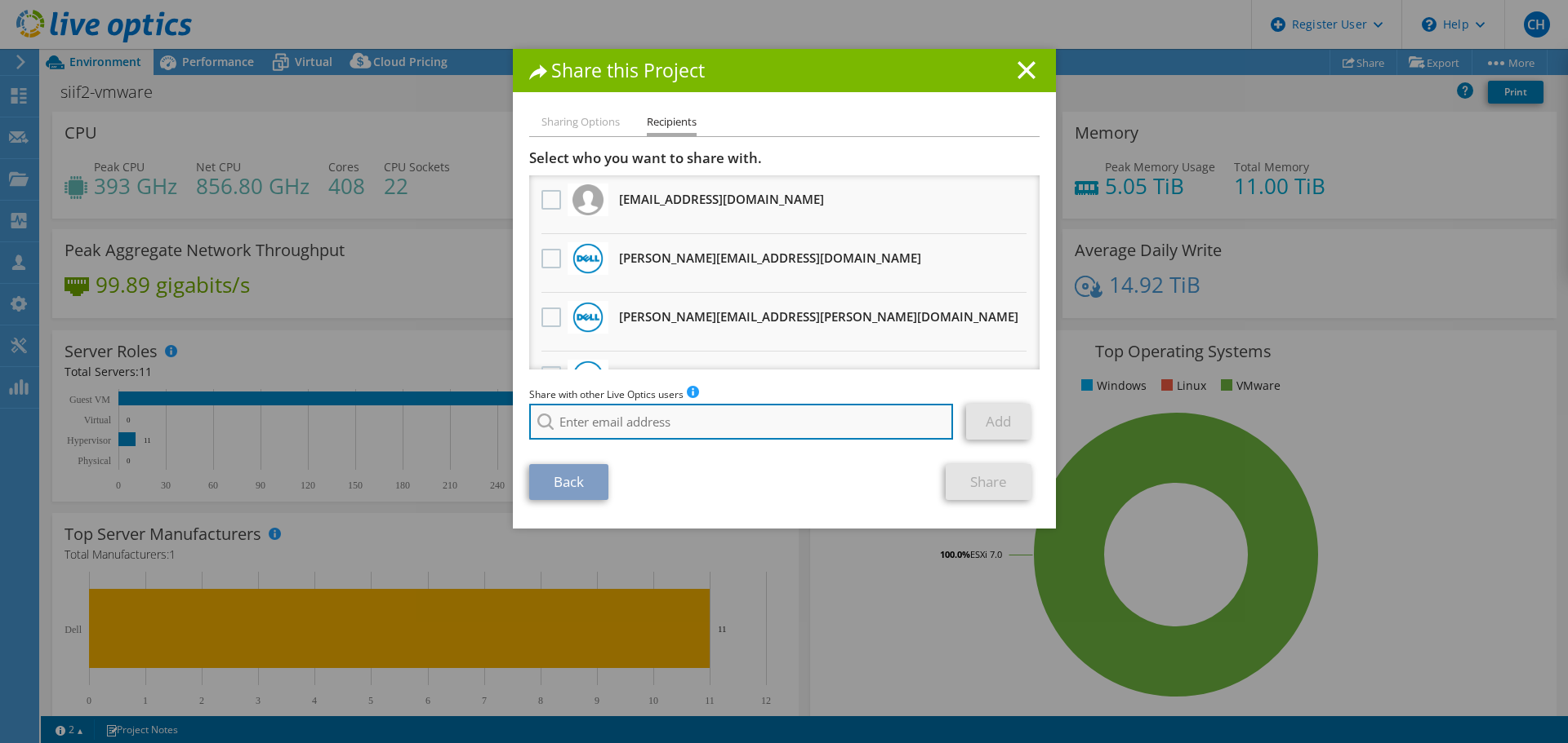
click at [618, 418] on input "search" at bounding box center [742, 422] width 425 height 36
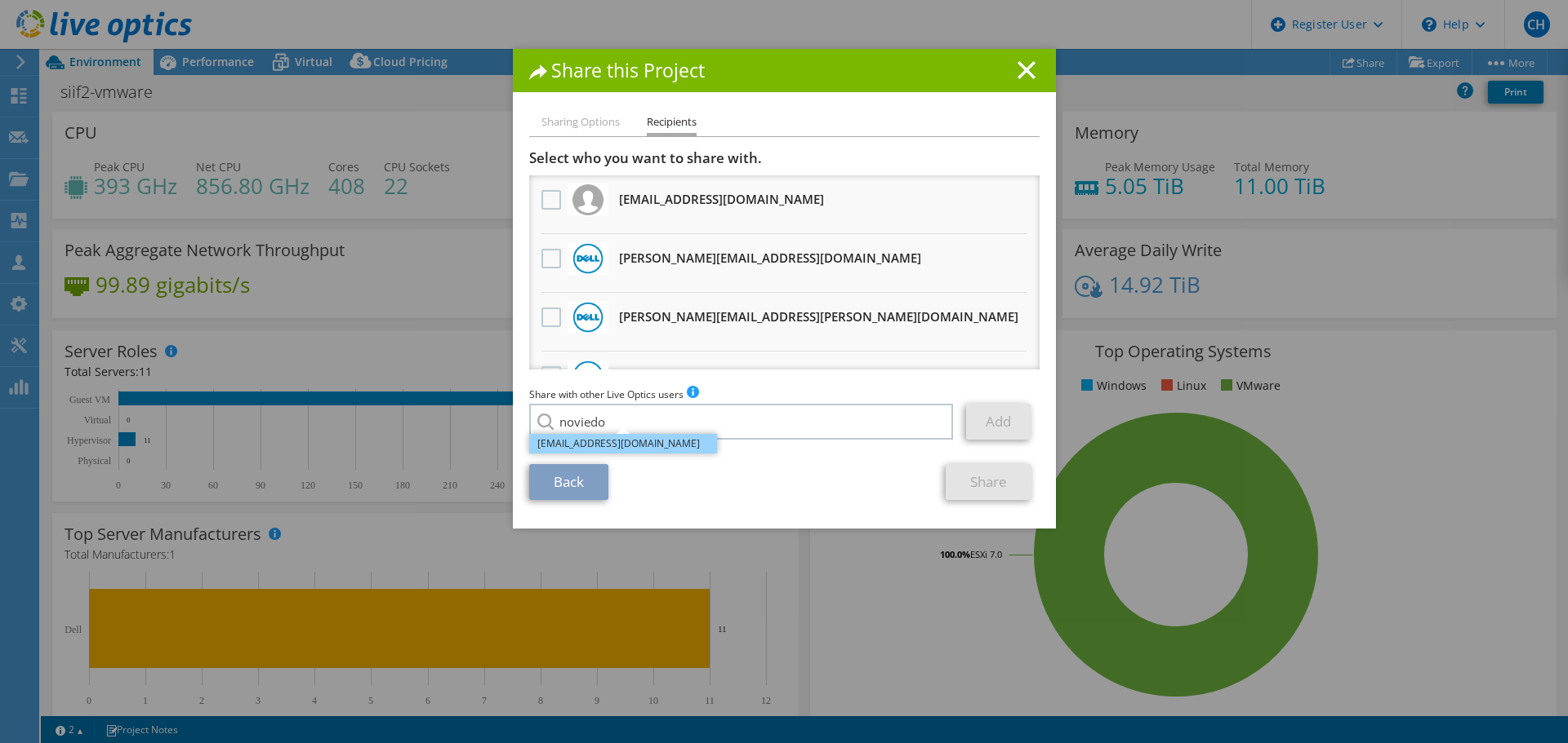
click at [626, 442] on li "[EMAIL_ADDRESS][DOMAIN_NAME]" at bounding box center [623, 444] width 188 height 19
type input "[EMAIL_ADDRESS][DOMAIN_NAME]"
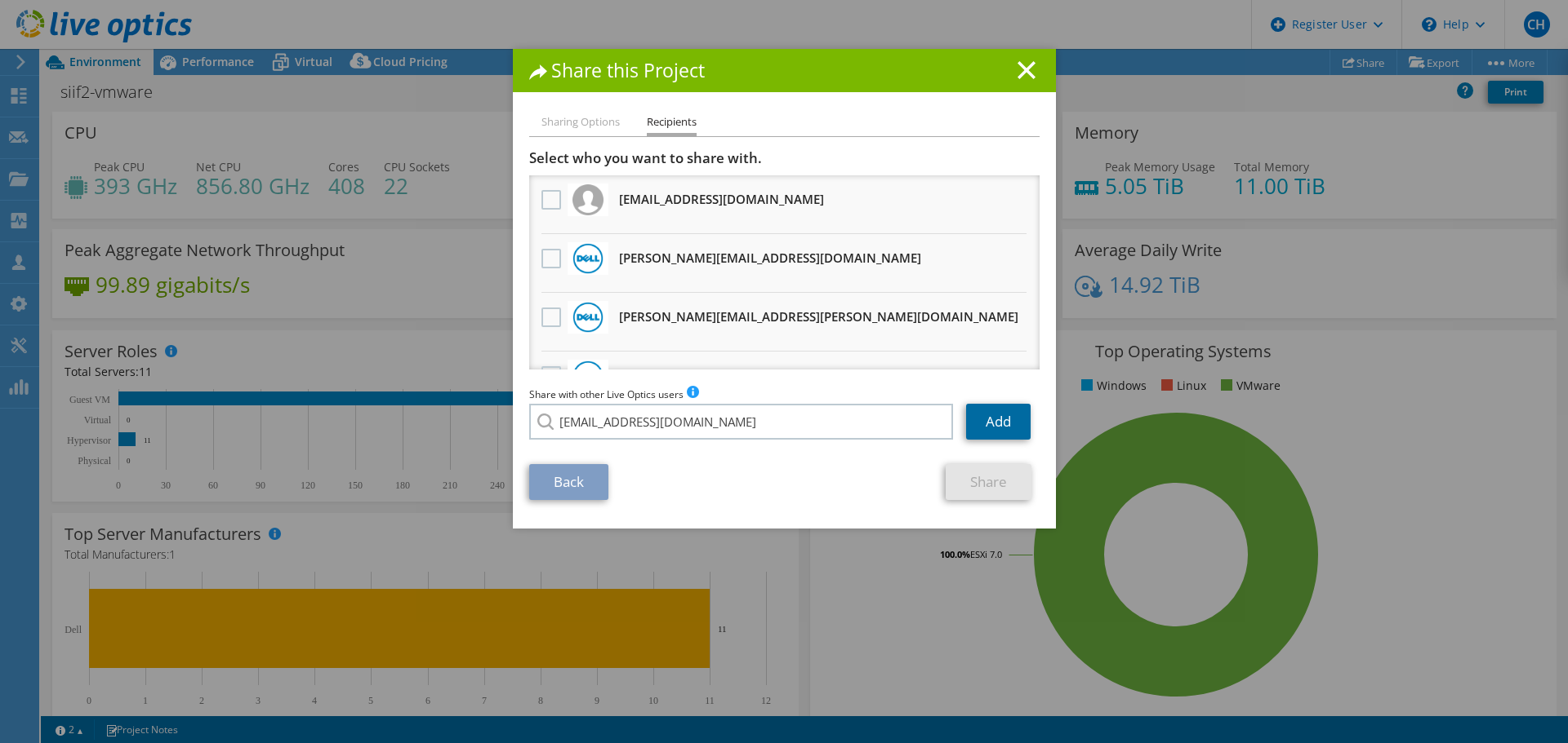
click at [980, 423] on link "Add" at bounding box center [998, 422] width 65 height 36
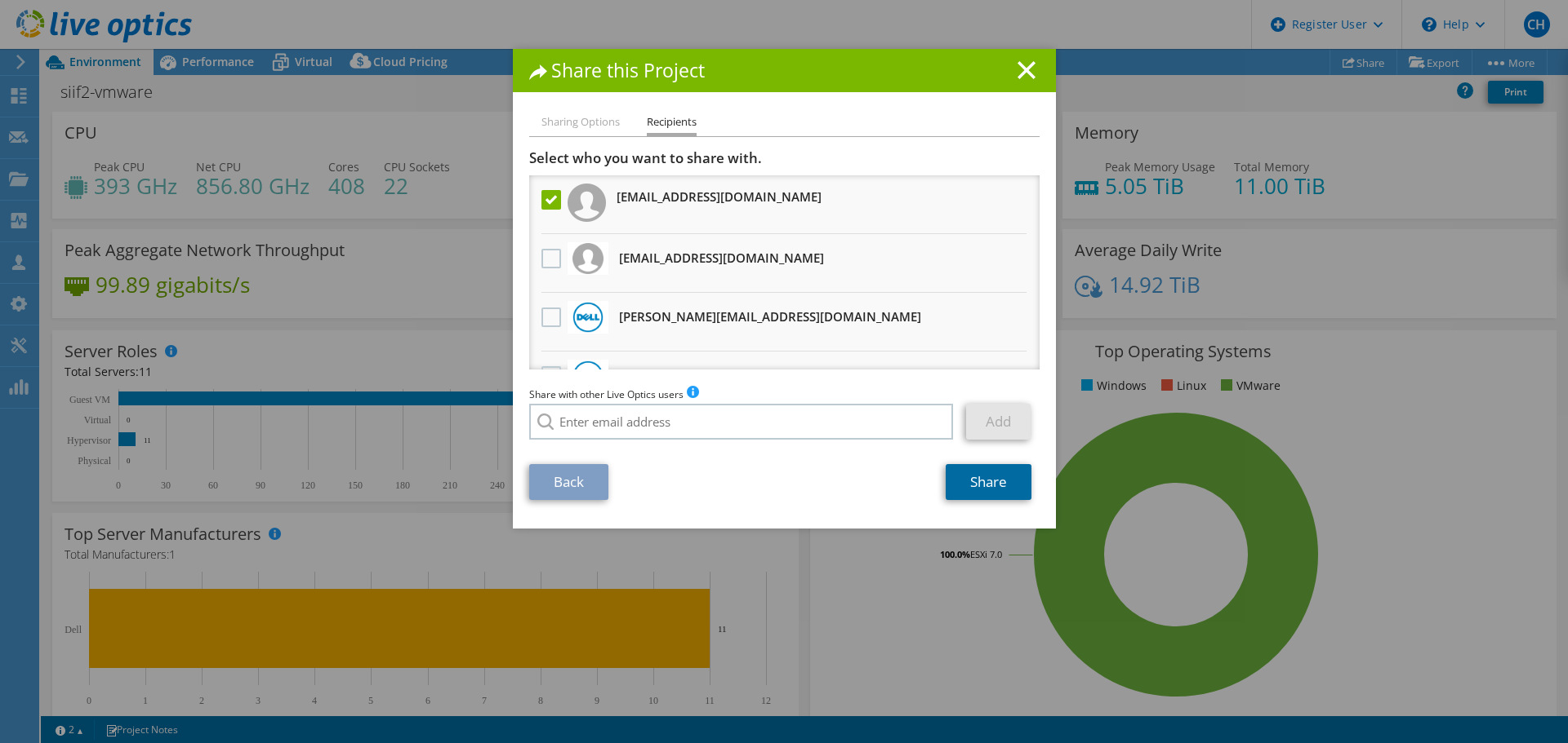
click at [989, 499] on link "Share" at bounding box center [988, 482] width 86 height 36
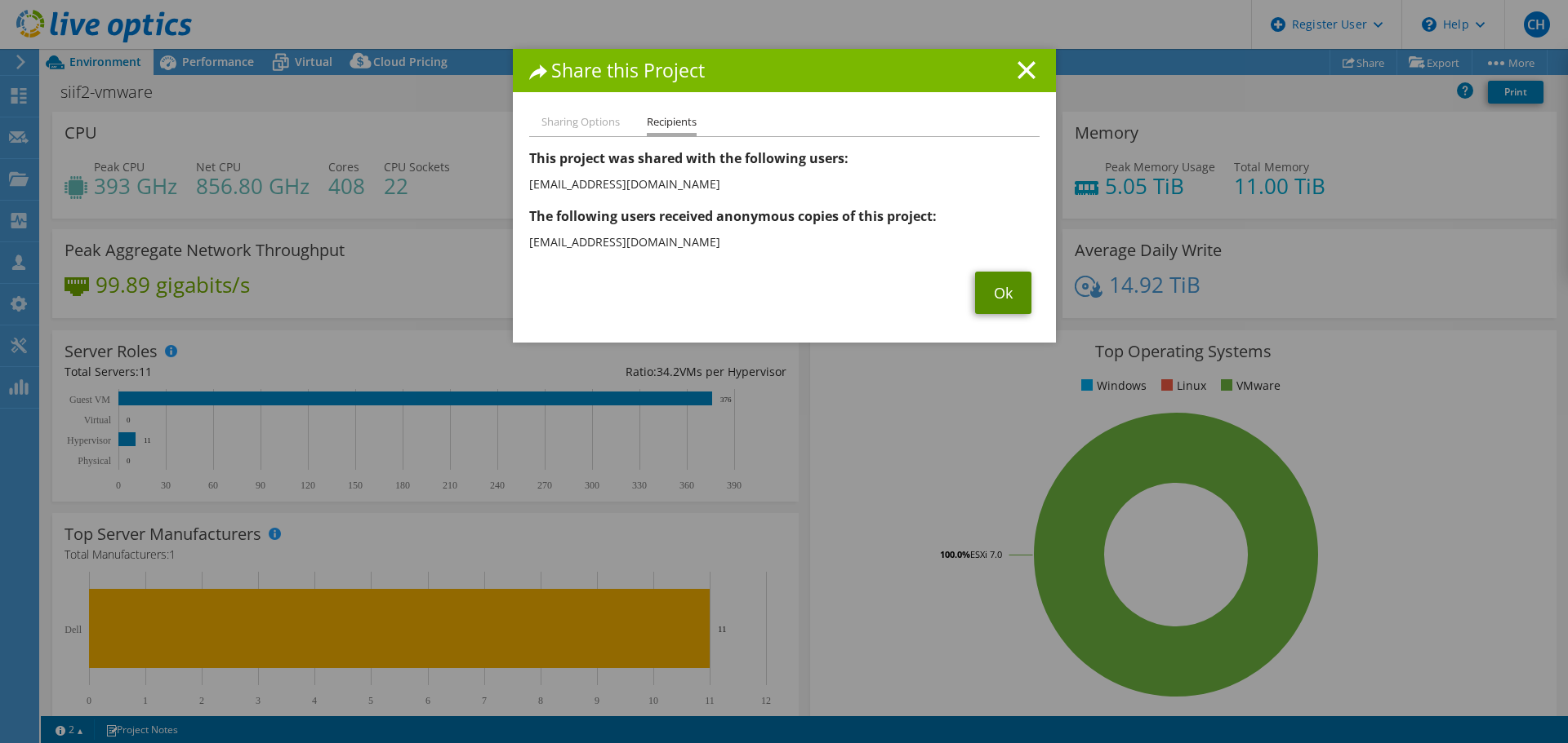
click at [997, 291] on link "Ok" at bounding box center [1003, 292] width 56 height 43
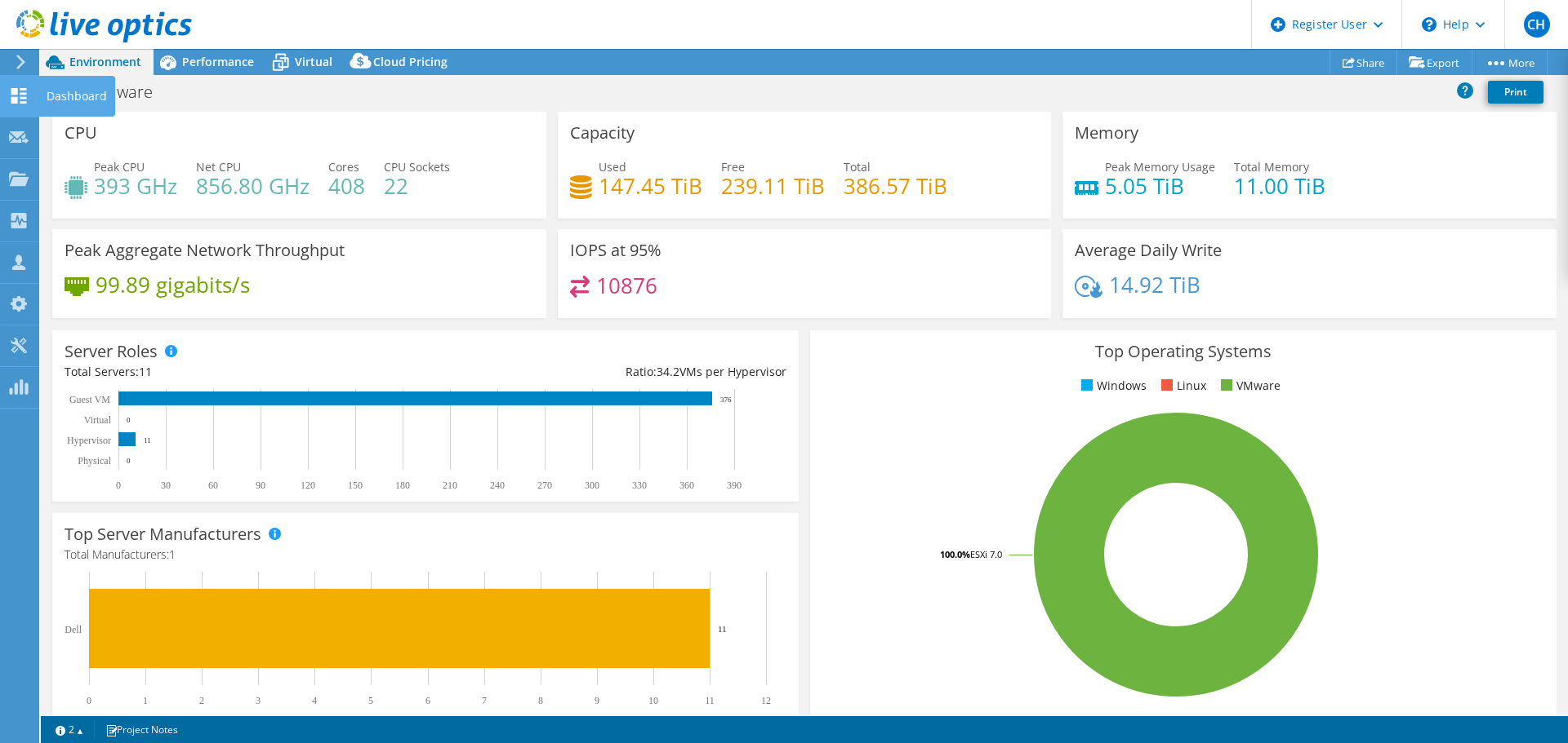
click at [23, 103] on use at bounding box center [19, 96] width 16 height 16
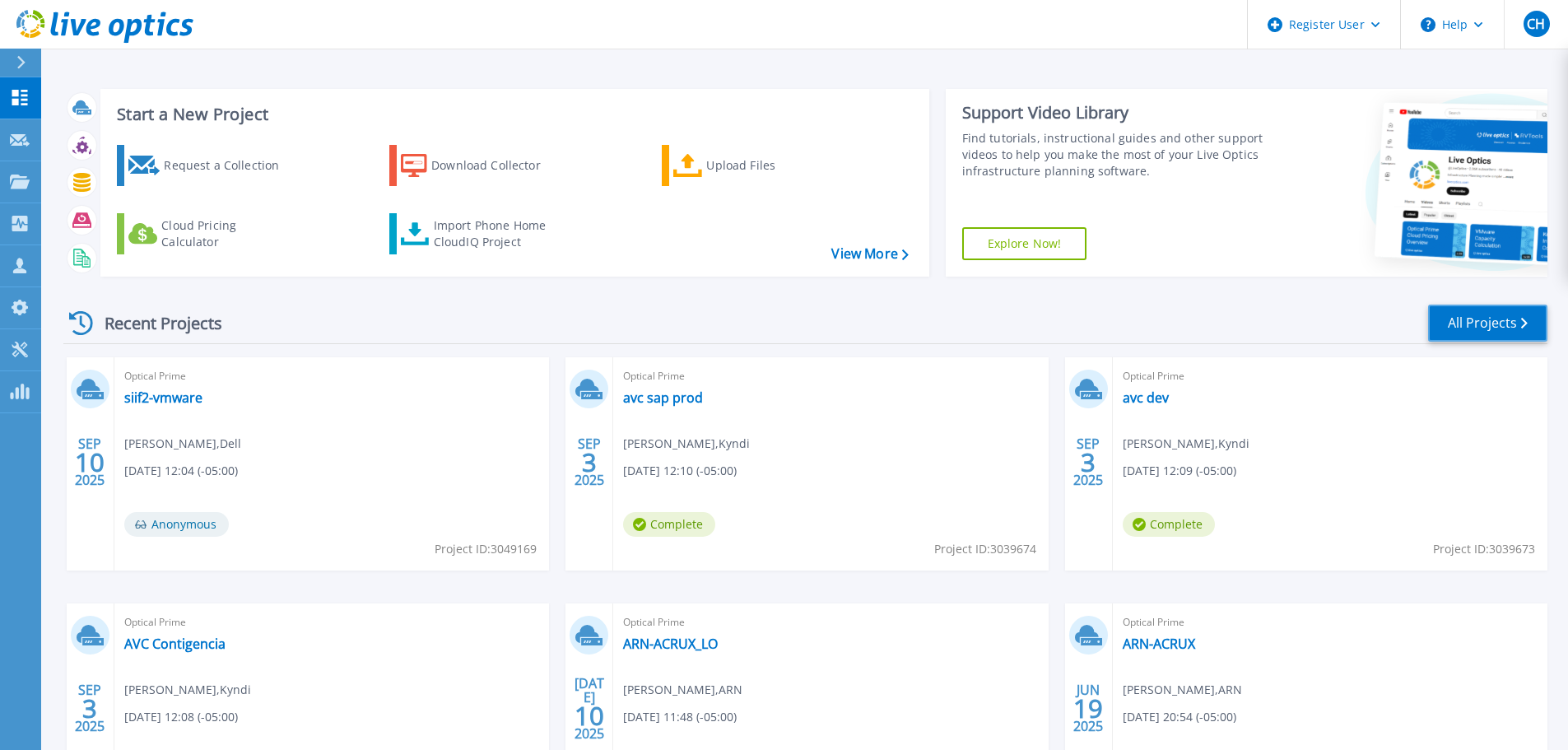
click at [1508, 326] on link "All Projects" at bounding box center [1489, 323] width 120 height 37
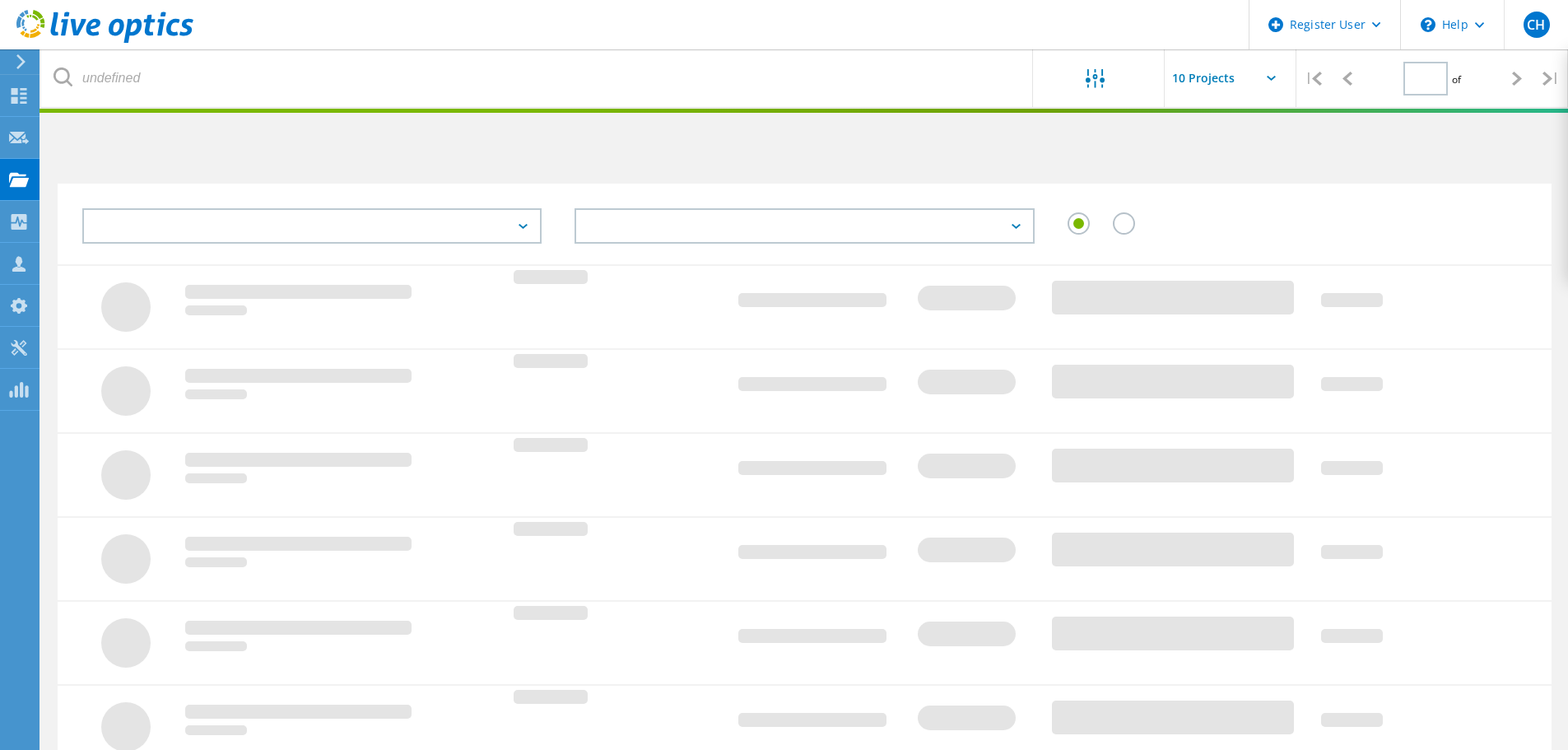
type input "2"
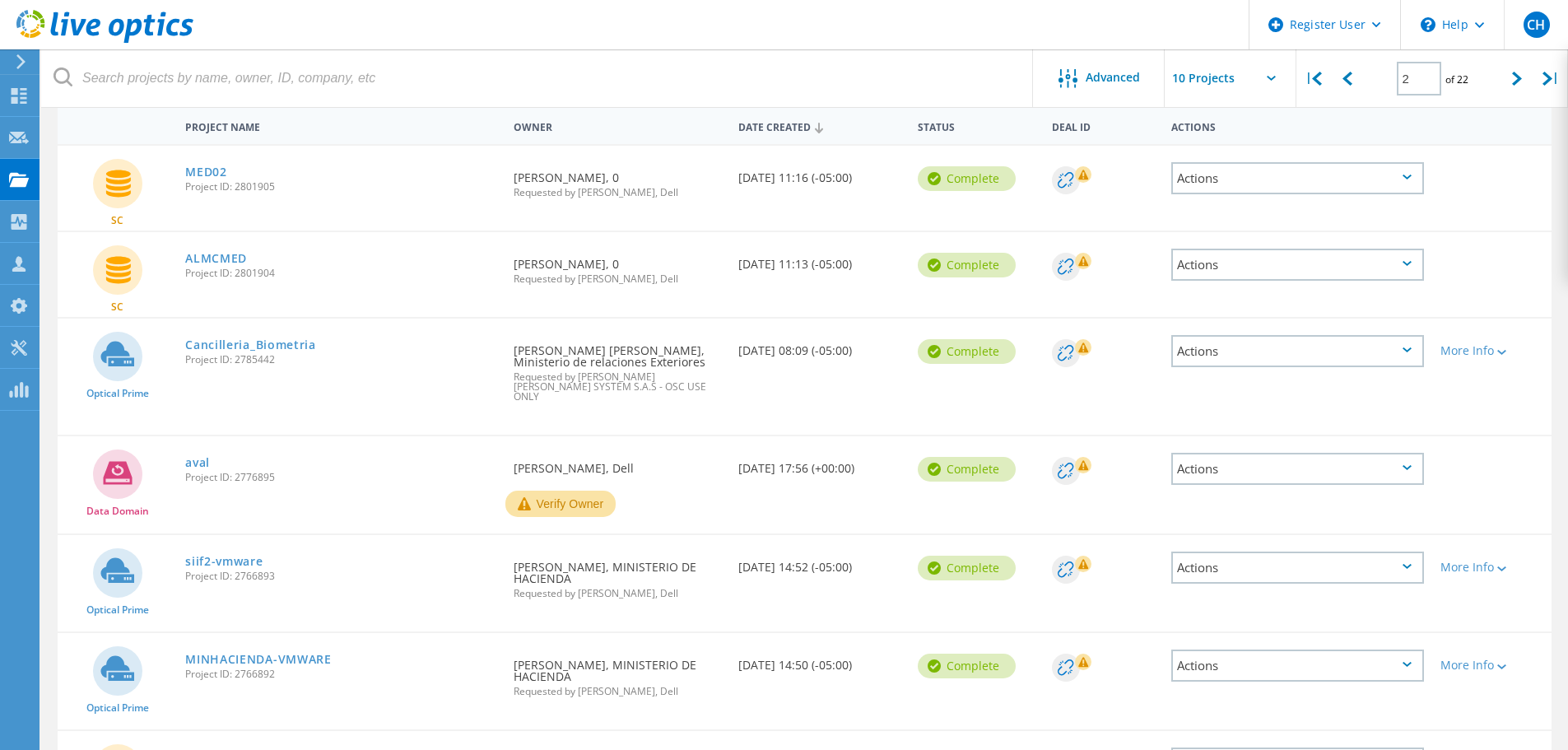
scroll to position [165, 0]
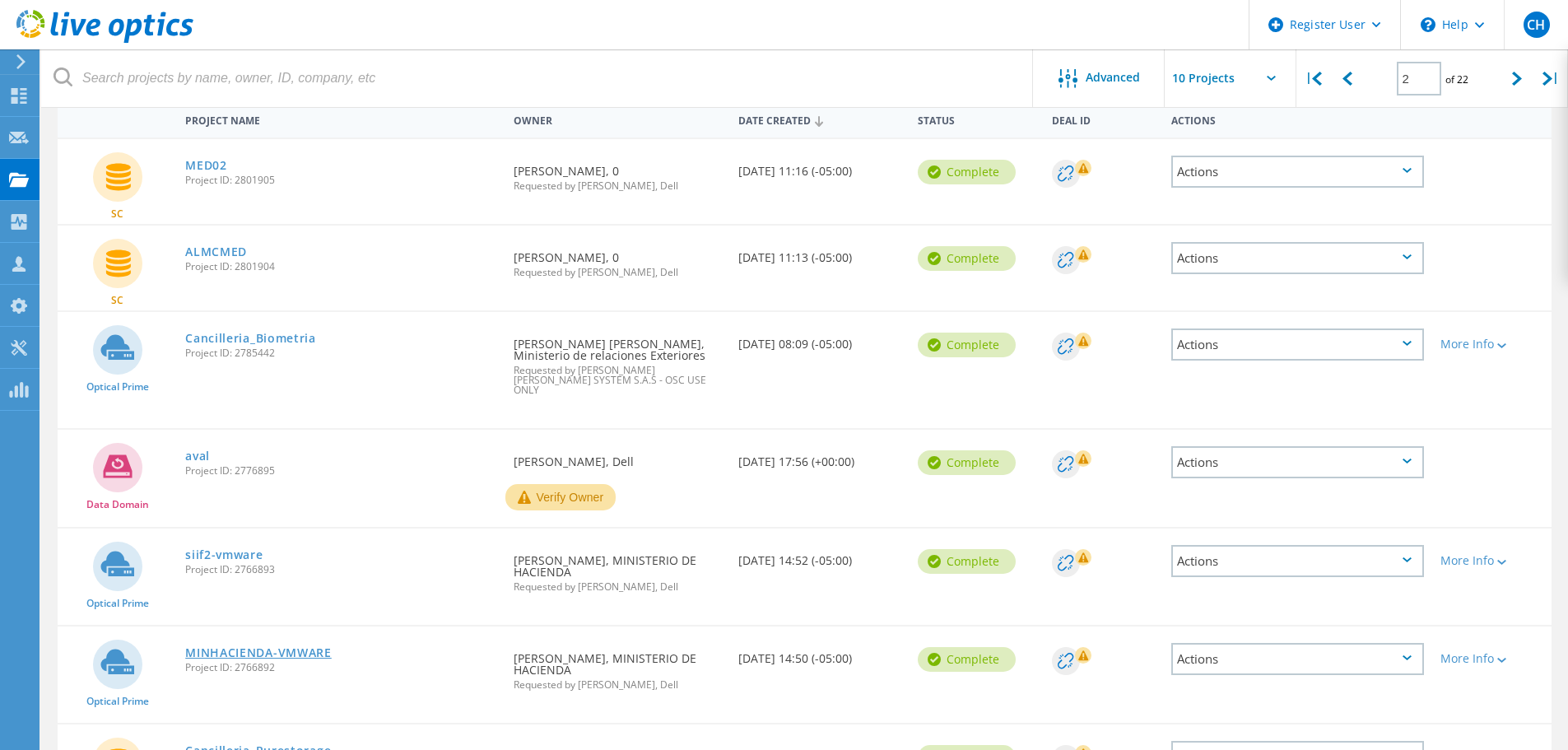
click at [289, 648] on link "MINHACIENDA-VMWARE" at bounding box center [258, 653] width 146 height 11
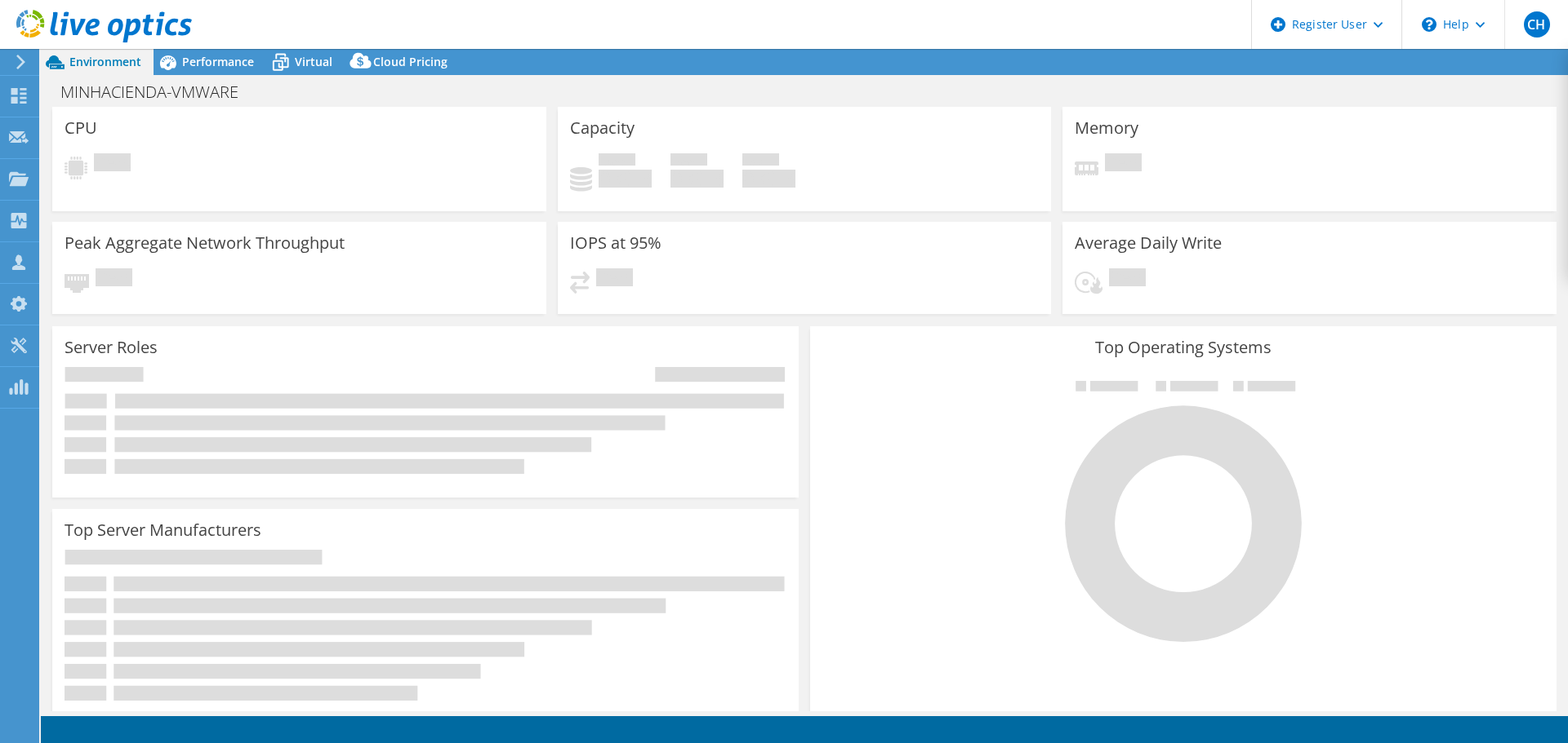
select select "USD"
select select "USWest"
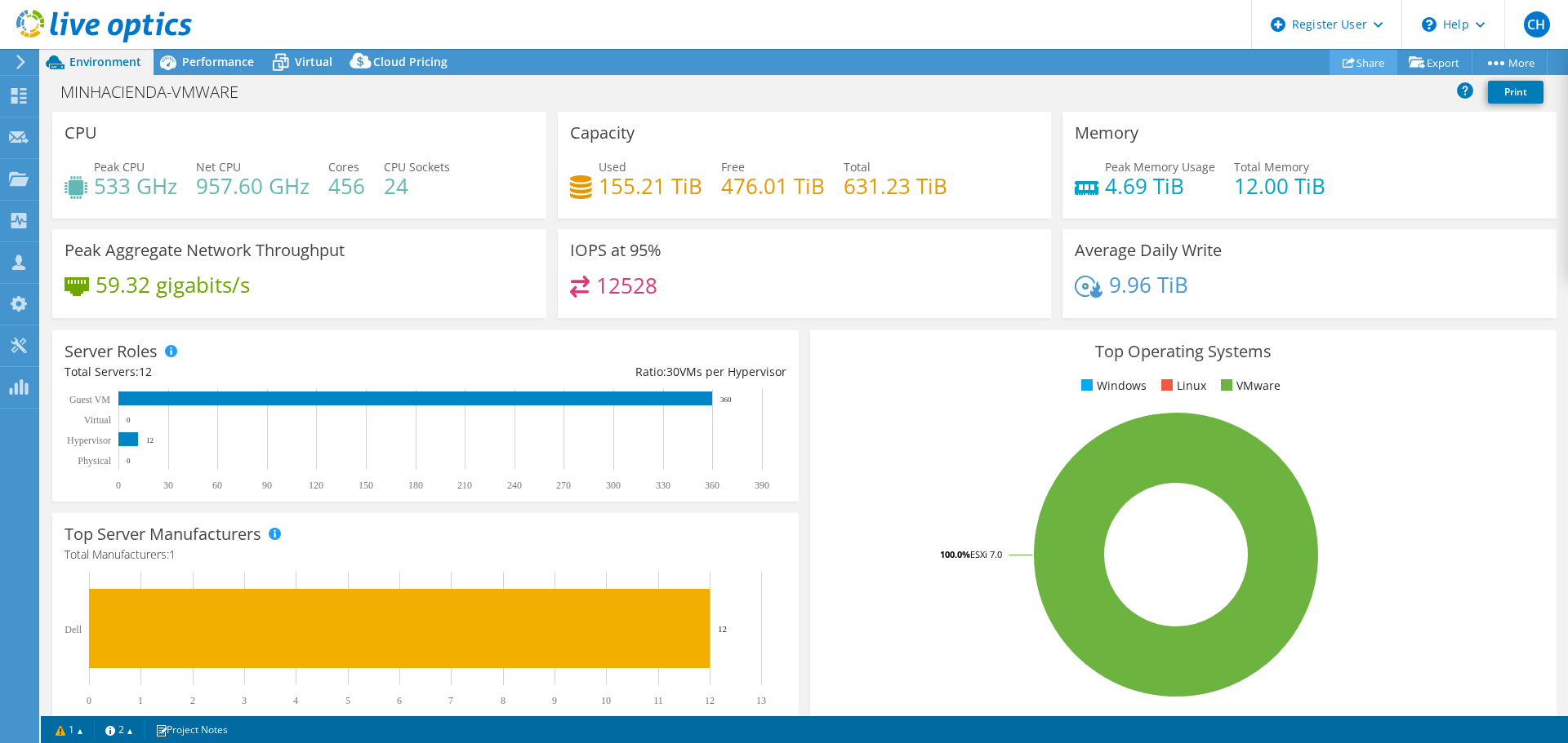
click at [1367, 64] on link "Share" at bounding box center [1364, 62] width 68 height 25
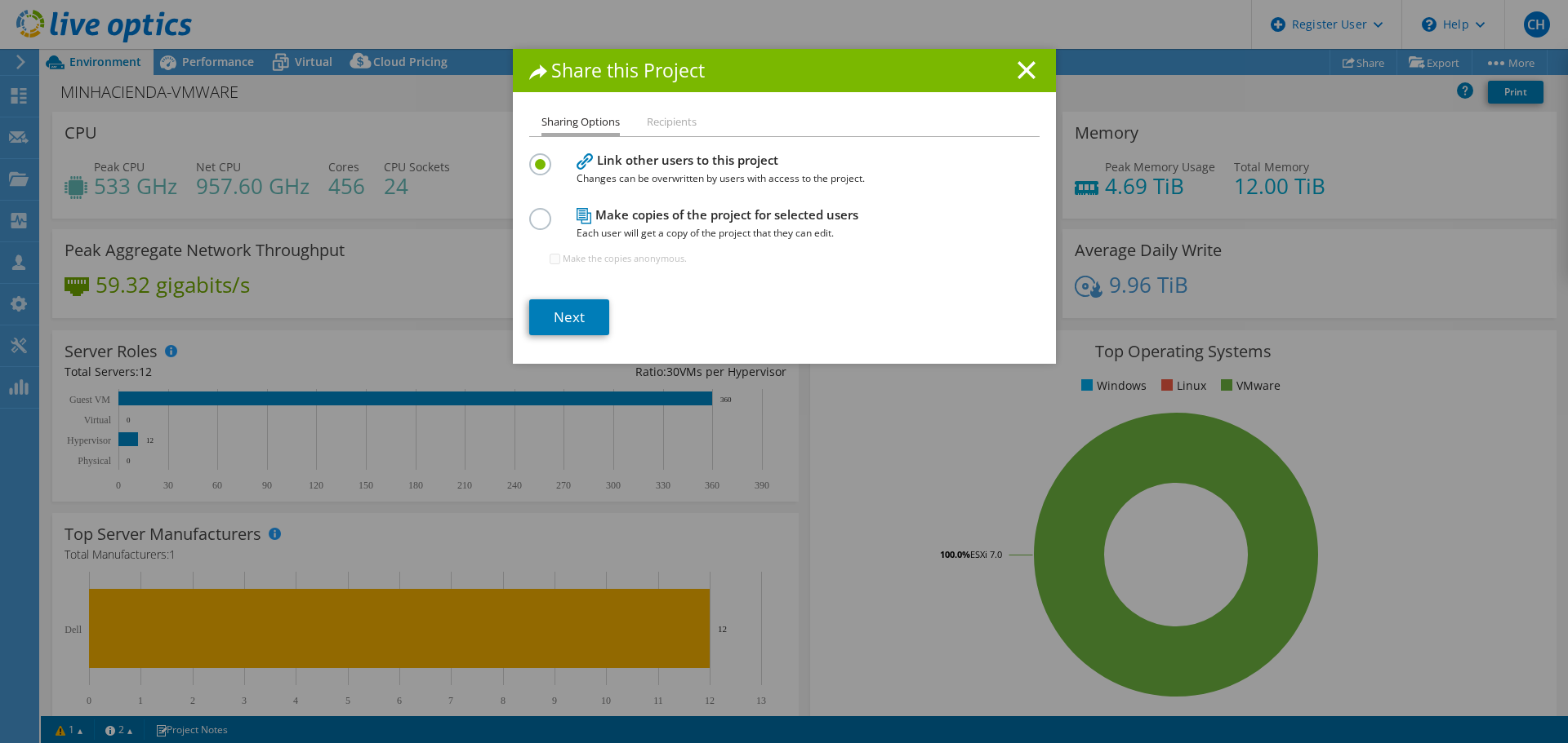
click at [535, 212] on label at bounding box center [543, 210] width 29 height 4
click at [0, 0] on input "radio" at bounding box center [0, 0] width 0 height 0
click at [556, 313] on link "Next" at bounding box center [570, 317] width 80 height 36
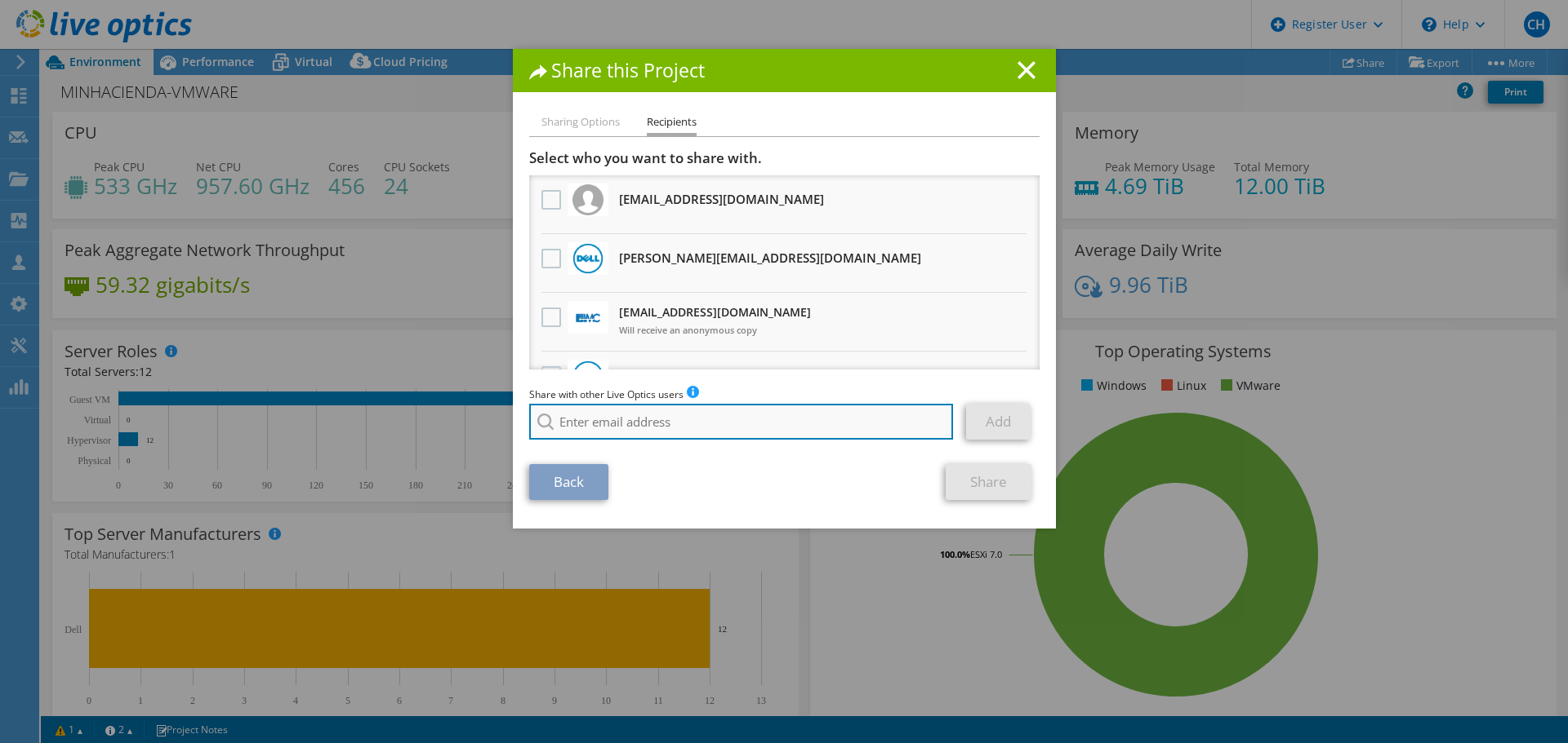
click at [637, 423] on input "search" at bounding box center [742, 422] width 425 height 36
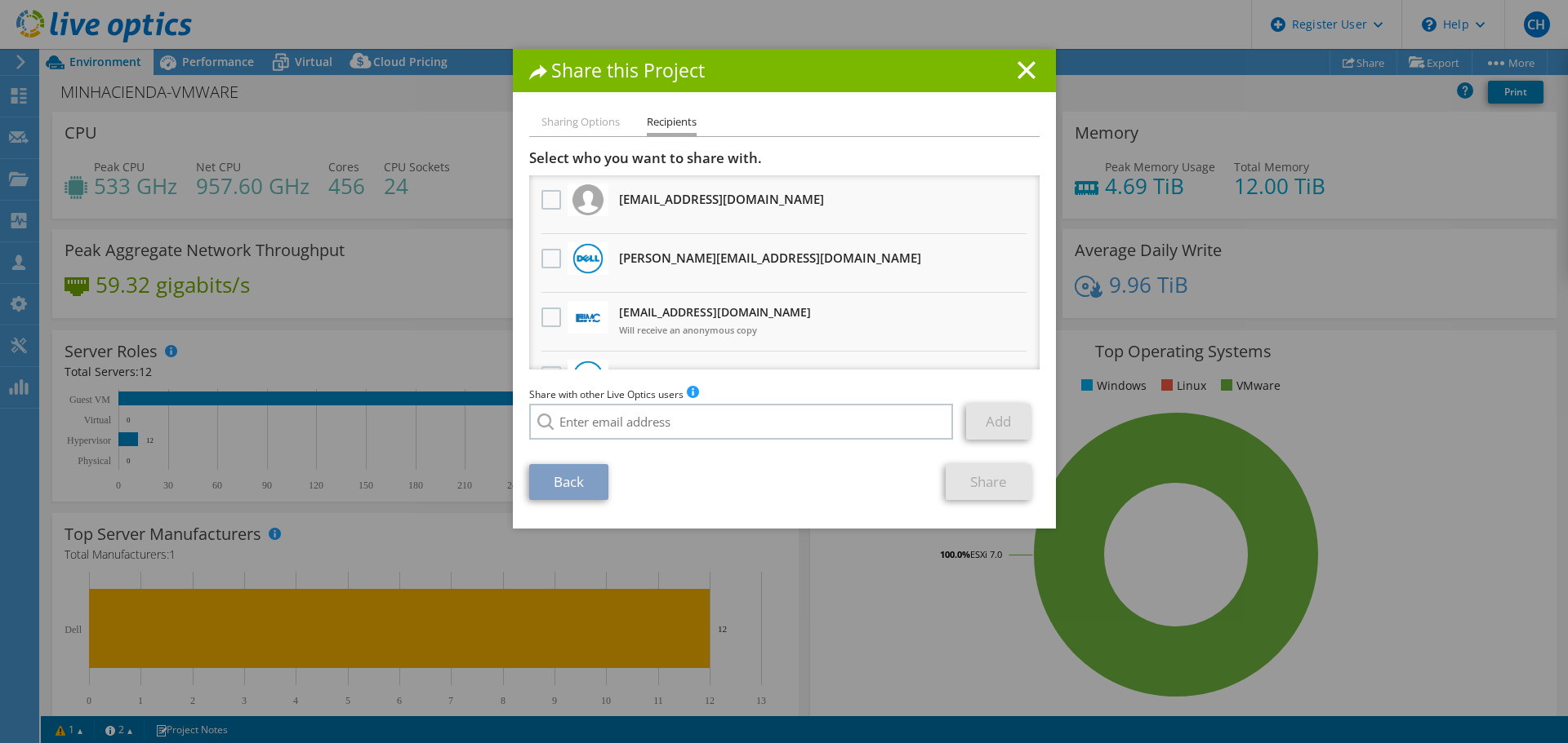
click at [722, 327] on span "Will receive an anonymous copy" at bounding box center [715, 330] width 192 height 18
click at [547, 314] on label at bounding box center [553, 317] width 24 height 19
click at [0, 0] on input "checkbox" at bounding box center [0, 0] width 0 height 0
click at [968, 483] on link "Share" at bounding box center [988, 482] width 86 height 36
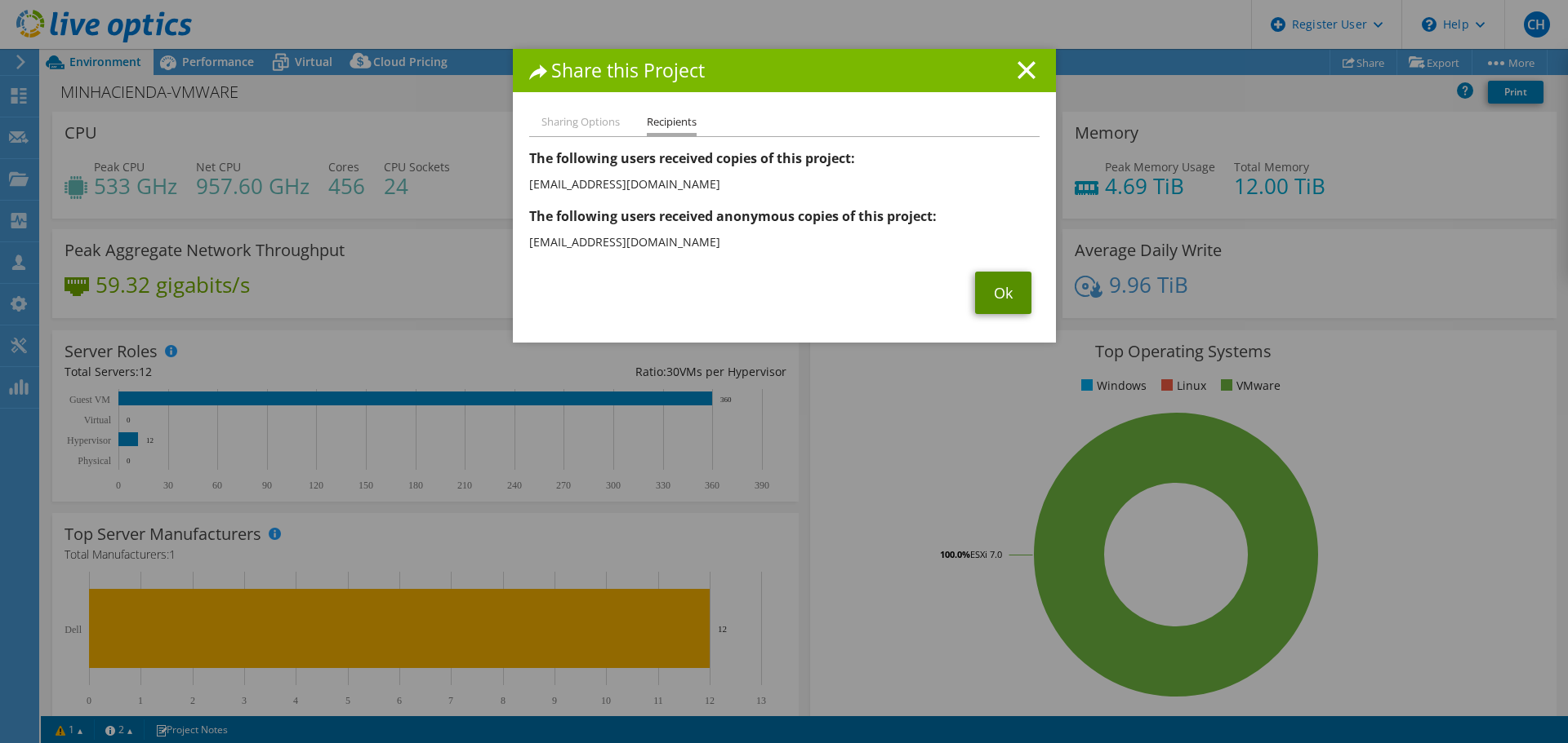
click at [1012, 278] on link "Ok" at bounding box center [1003, 292] width 56 height 43
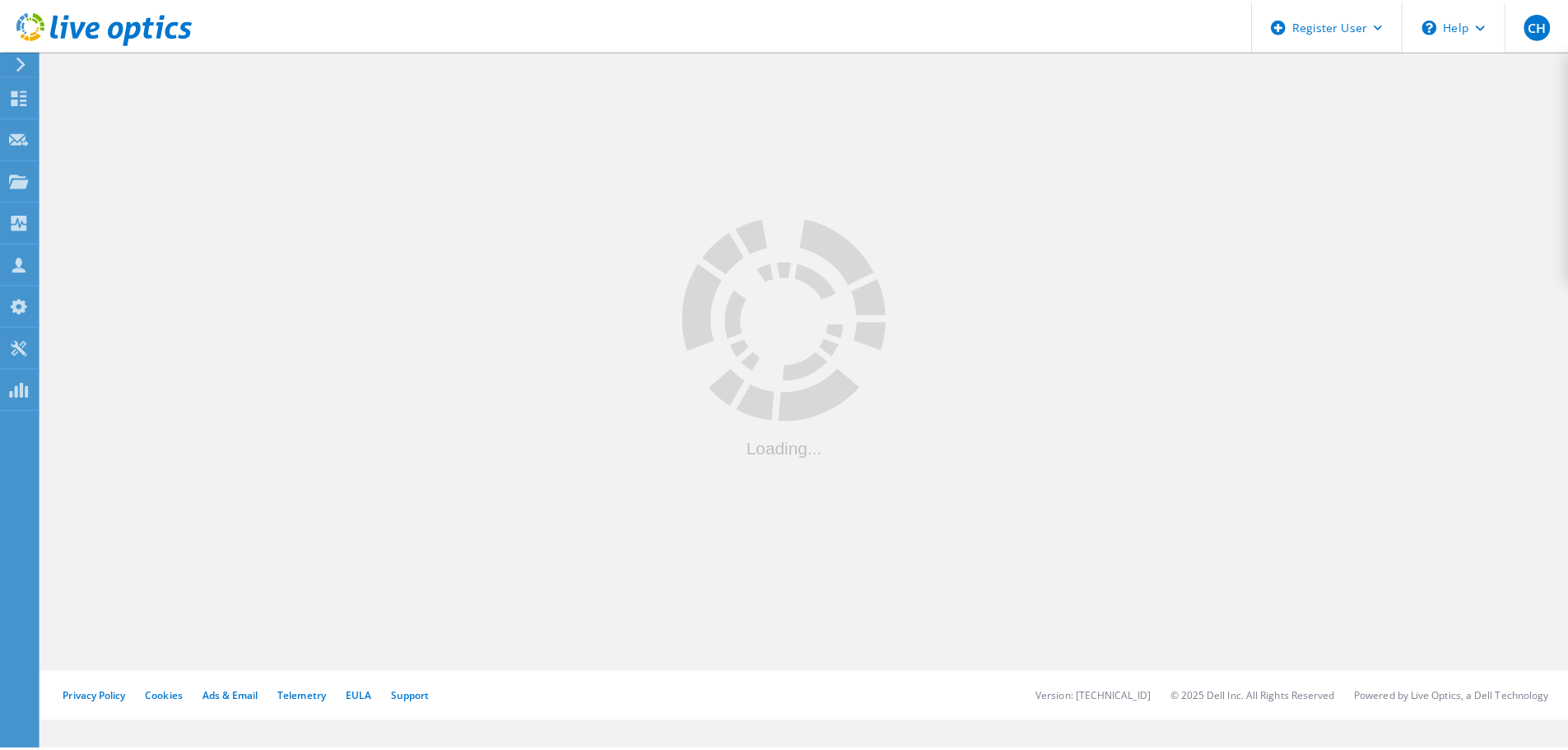
scroll to position [165, 0]
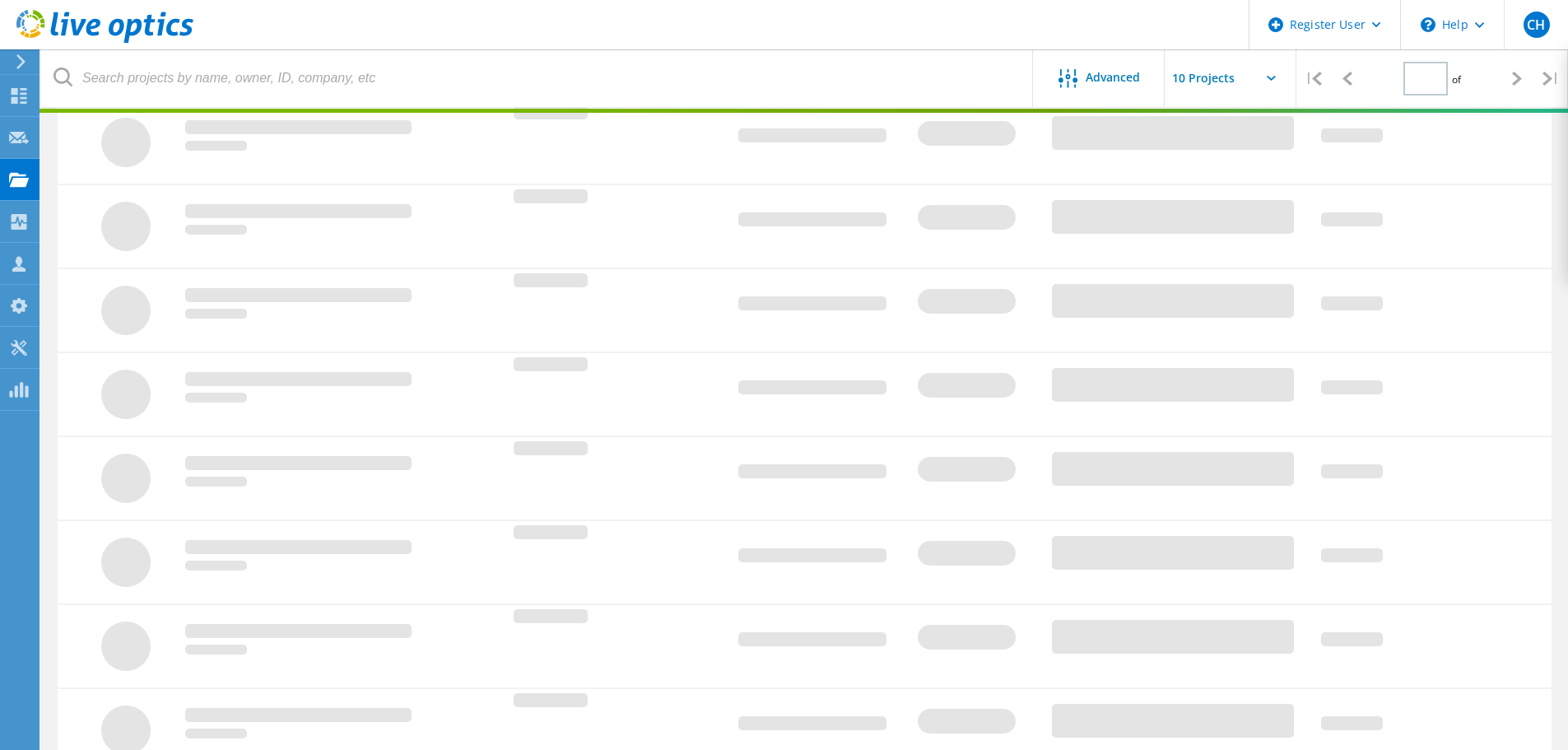
type input "2"
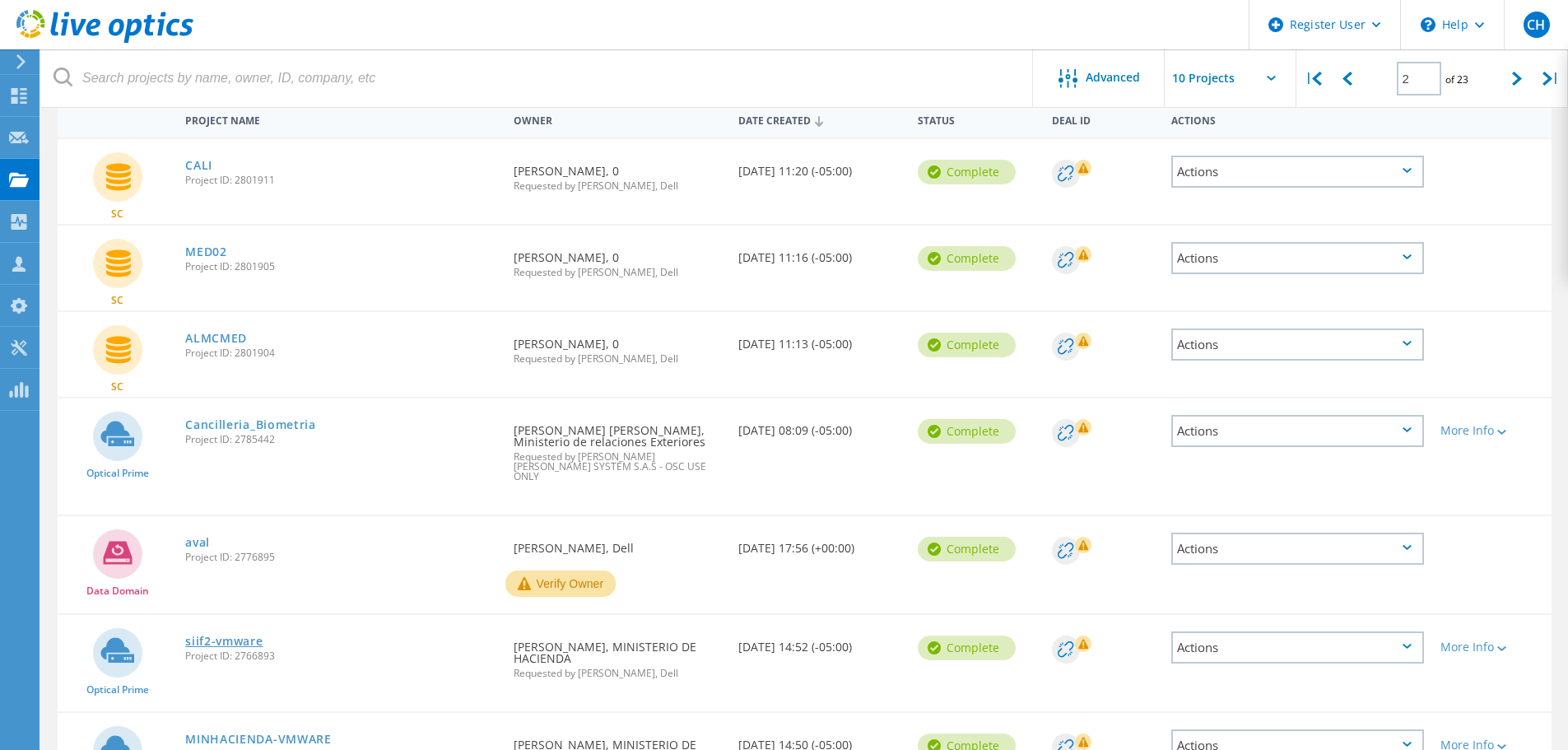
click at [248, 638] on link "siif2-vmware" at bounding box center [224, 642] width 78 height 11
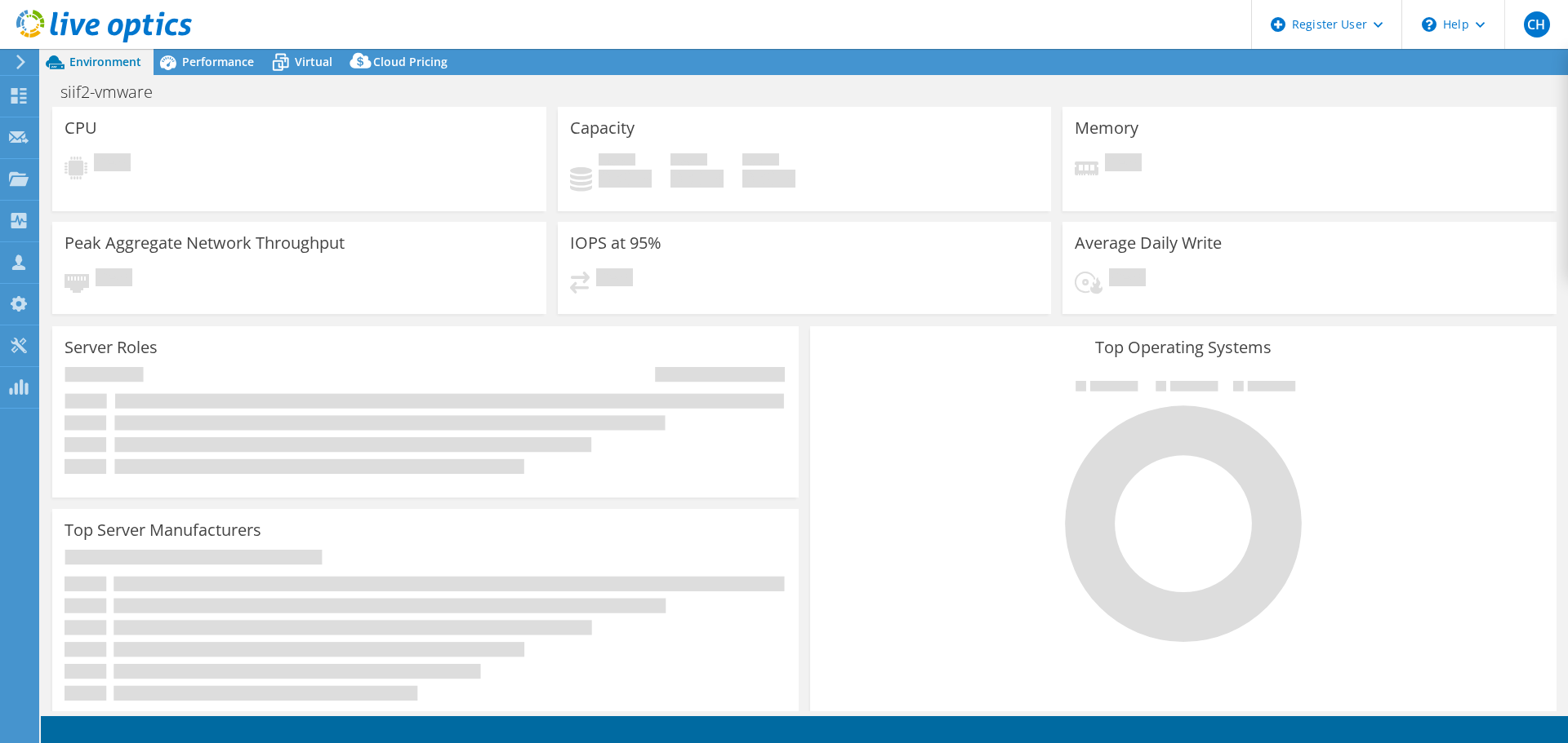
select select "USD"
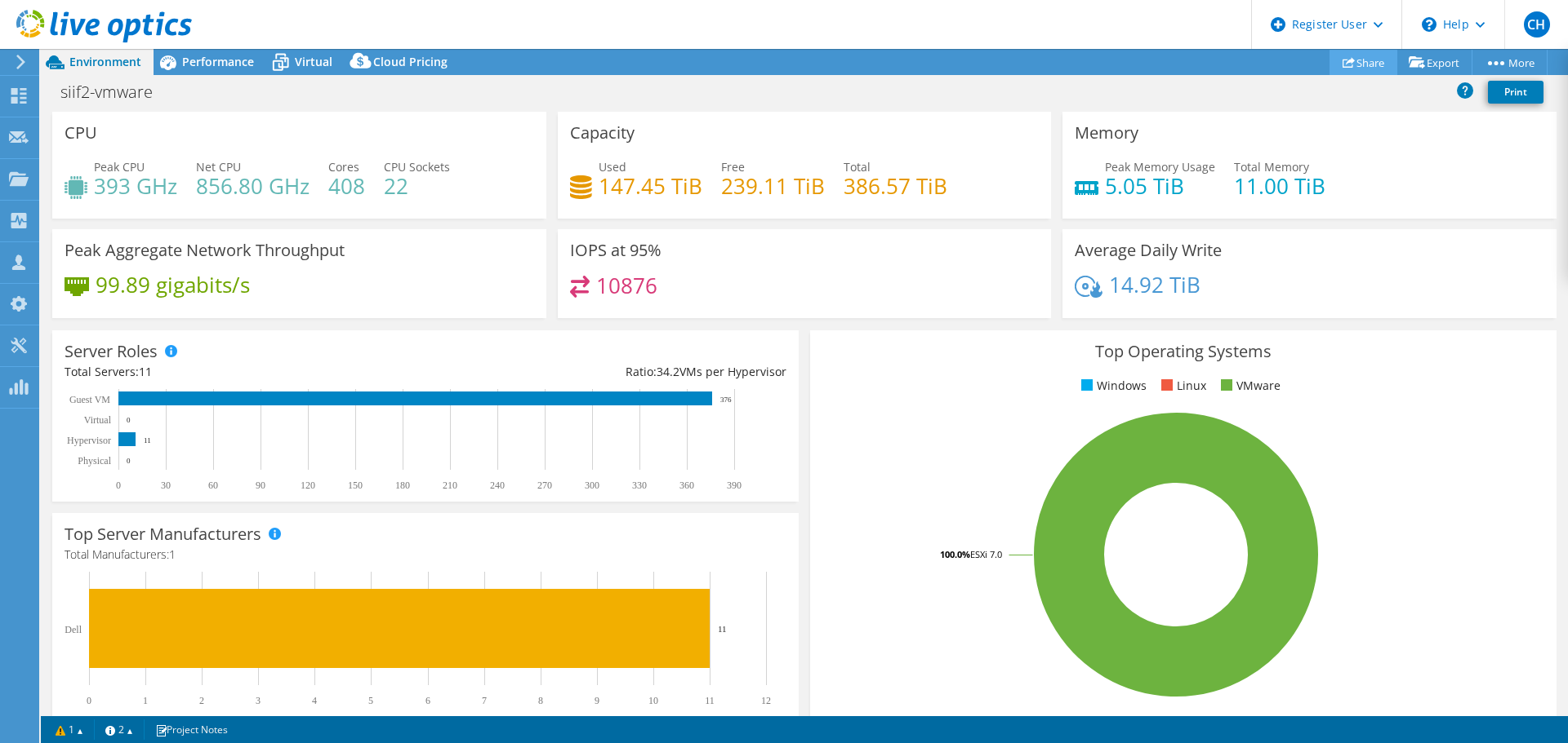
click at [1372, 65] on link "Share" at bounding box center [1364, 62] width 68 height 25
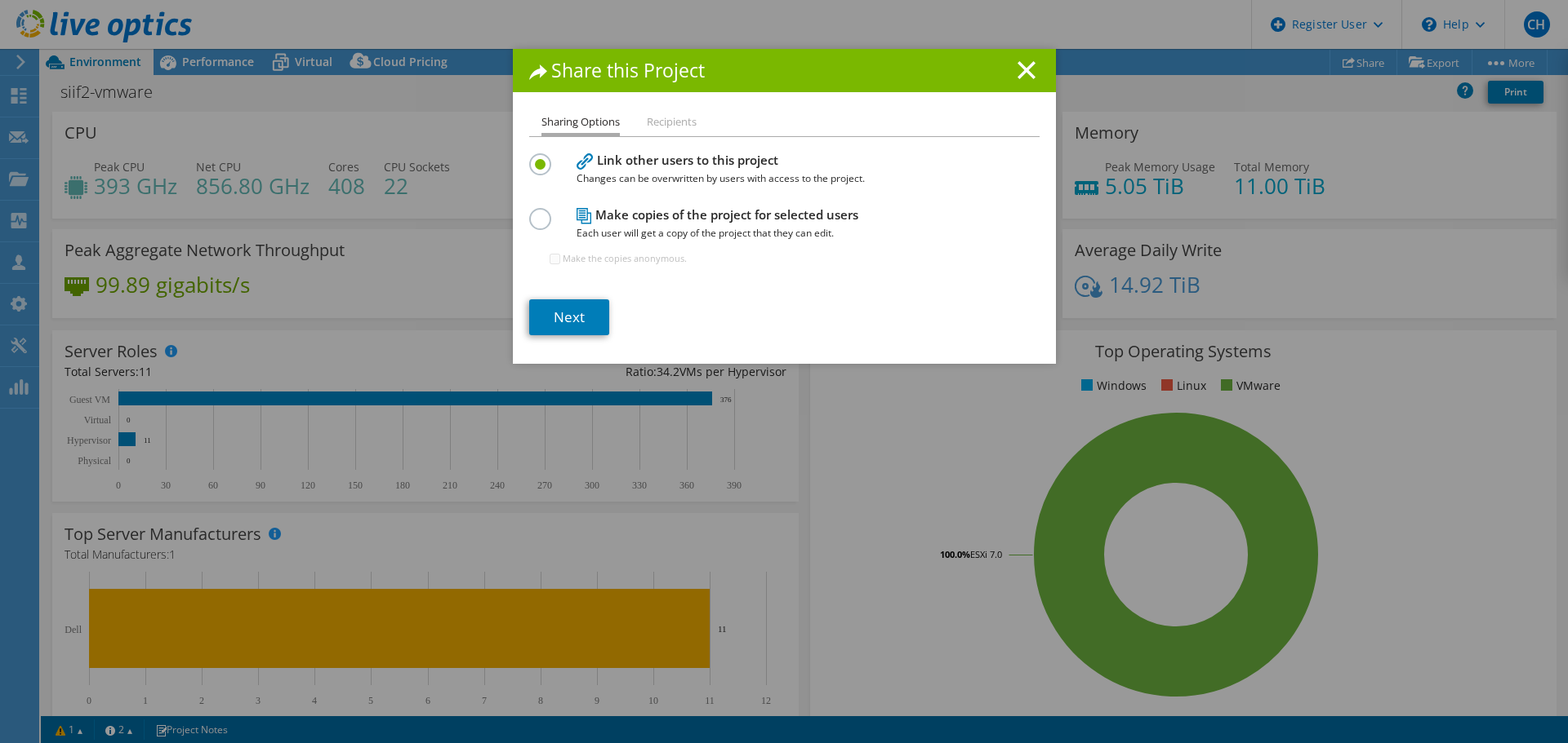
click at [691, 203] on div "Link other users to this project Changes can be overwritten by users with acces…" at bounding box center [784, 216] width 510 height 134
click at [660, 231] on span "Each user will get a copy of the project that they can edit." at bounding box center [780, 233] width 408 height 18
click at [541, 212] on label at bounding box center [543, 210] width 29 height 4
click at [0, 0] on input "radio" at bounding box center [0, 0] width 0 height 0
click at [569, 310] on link "Next" at bounding box center [570, 317] width 80 height 36
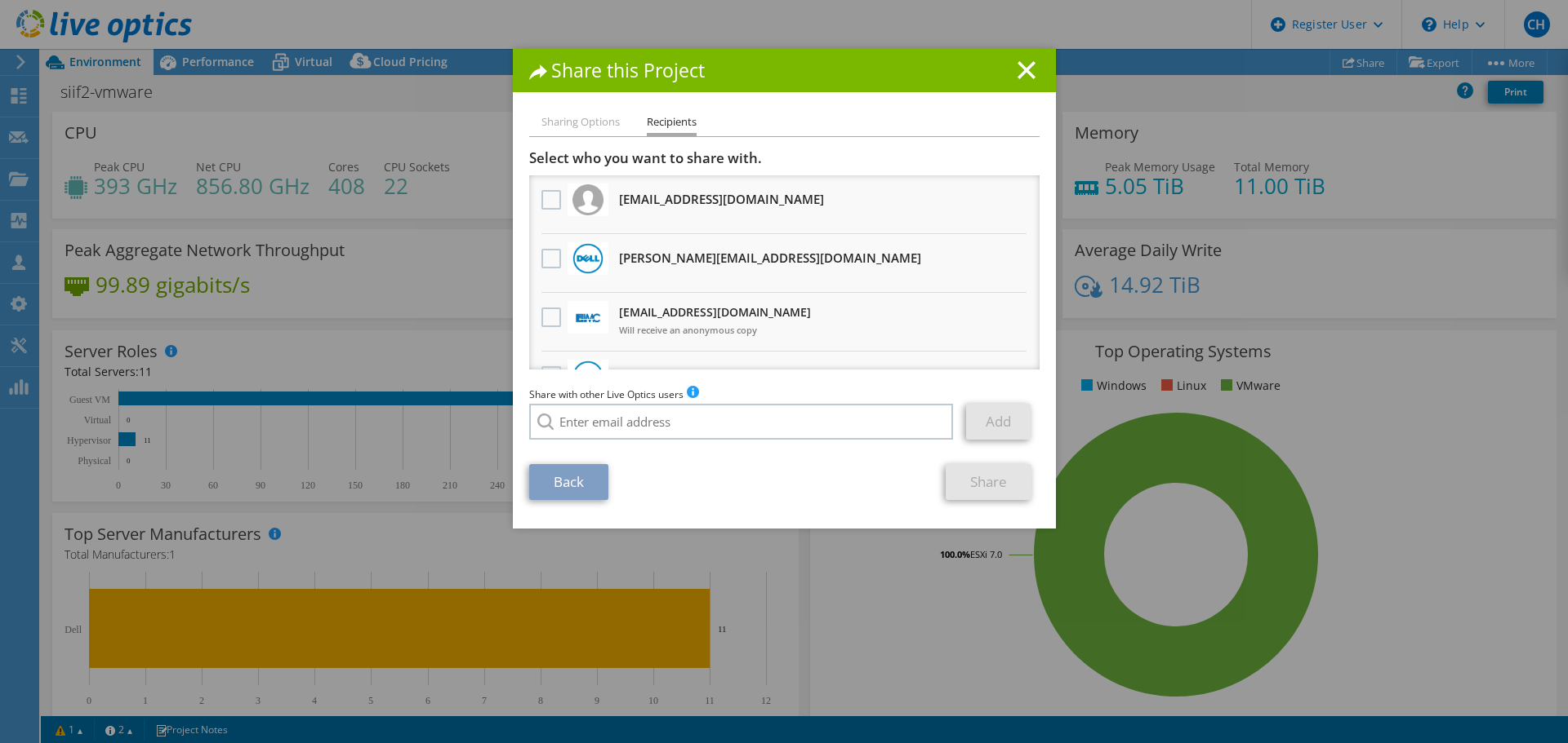
click at [695, 318] on h3 "[EMAIL_ADDRESS][DOMAIN_NAME] Will receive an anonymous copy" at bounding box center [715, 321] width 192 height 44
click at [543, 318] on label at bounding box center [553, 317] width 24 height 19
click at [0, 0] on input "checkbox" at bounding box center [0, 0] width 0 height 0
click at [1006, 482] on link "Share" at bounding box center [988, 482] width 86 height 36
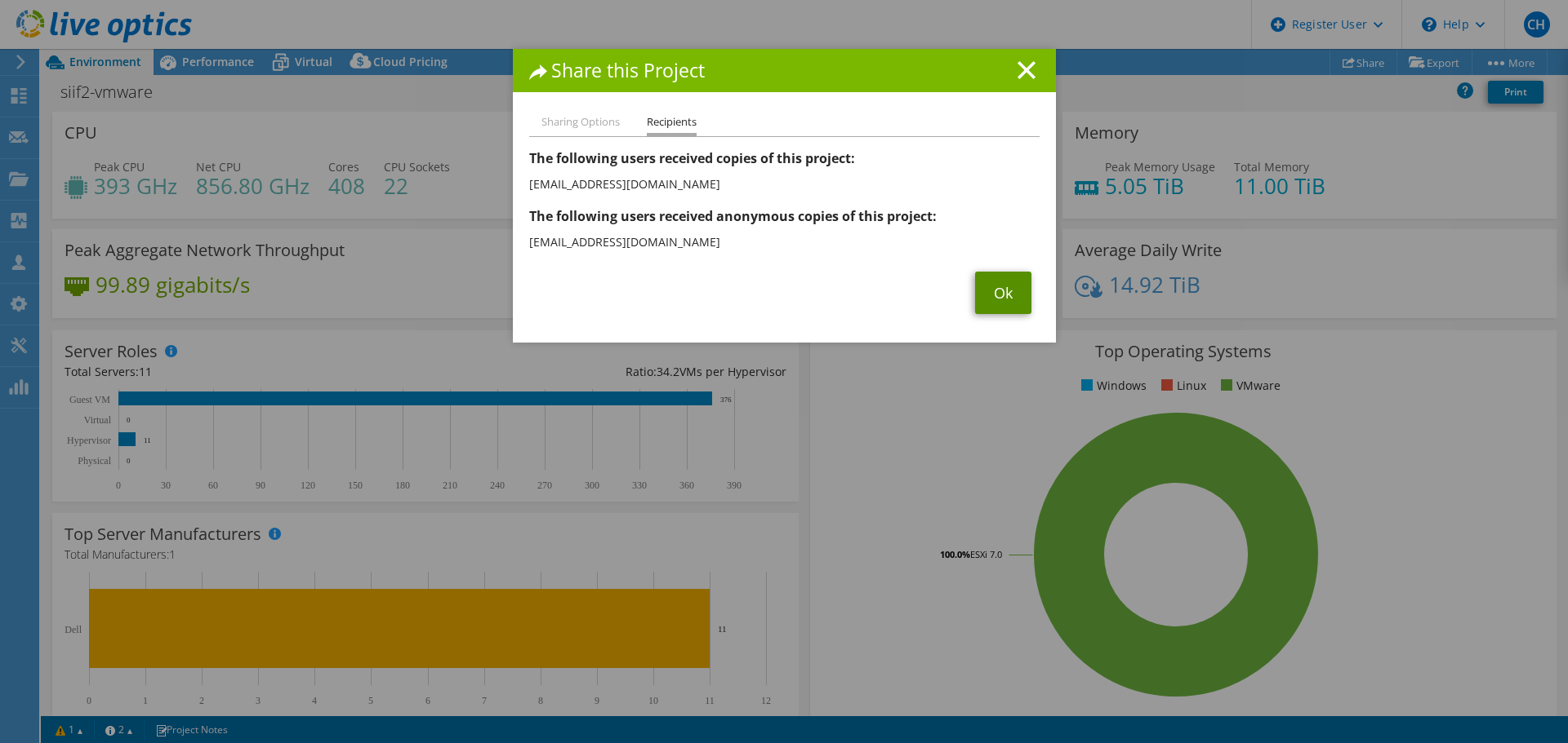
click at [1013, 292] on link "Ok" at bounding box center [1003, 292] width 56 height 43
